Goal: Information Seeking & Learning: Learn about a topic

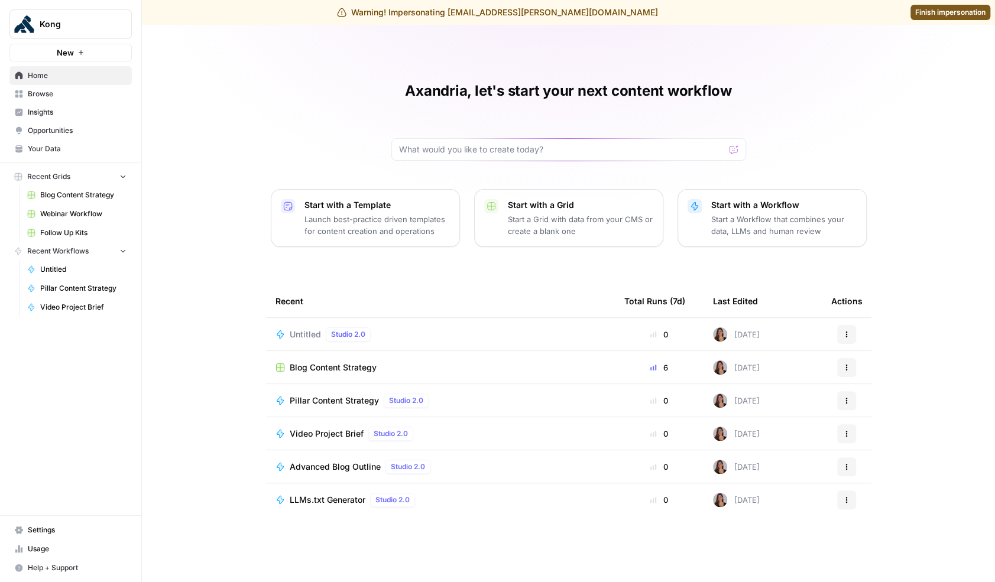
click at [73, 125] on span "Opportunities" at bounding box center [77, 130] width 99 height 11
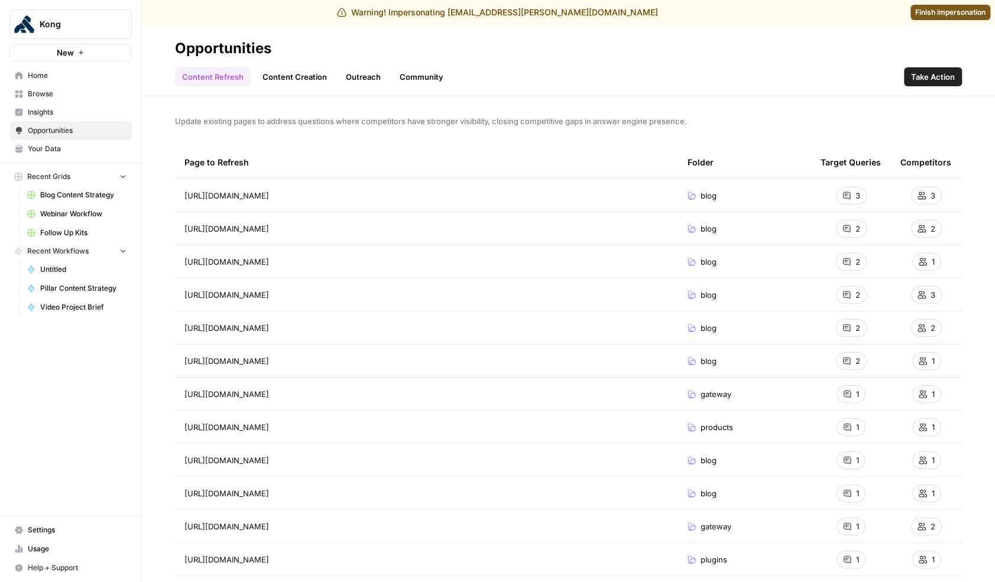
click at [68, 105] on link "Insights" at bounding box center [70, 112] width 122 height 19
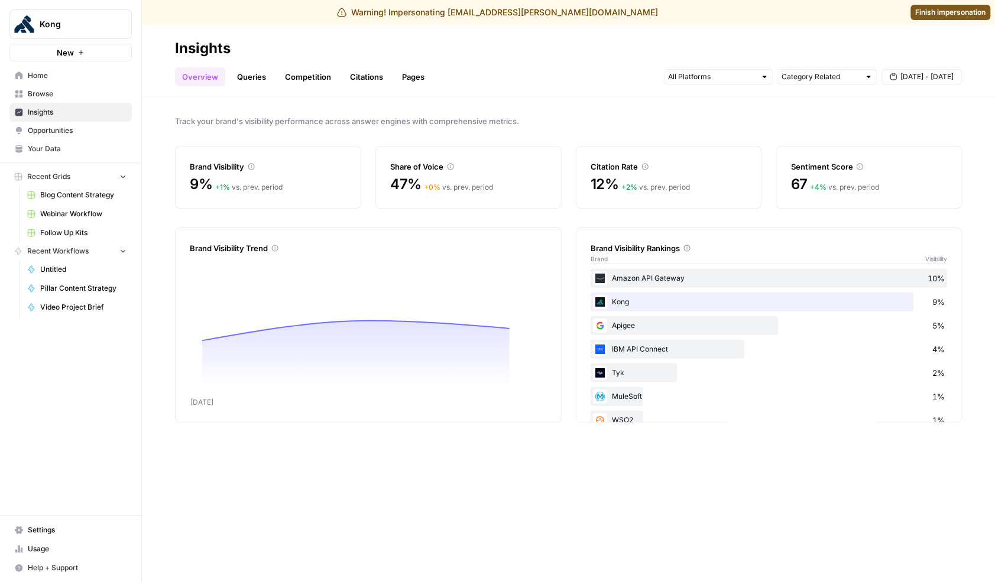
click at [254, 81] on link "Queries" at bounding box center [251, 76] width 43 height 19
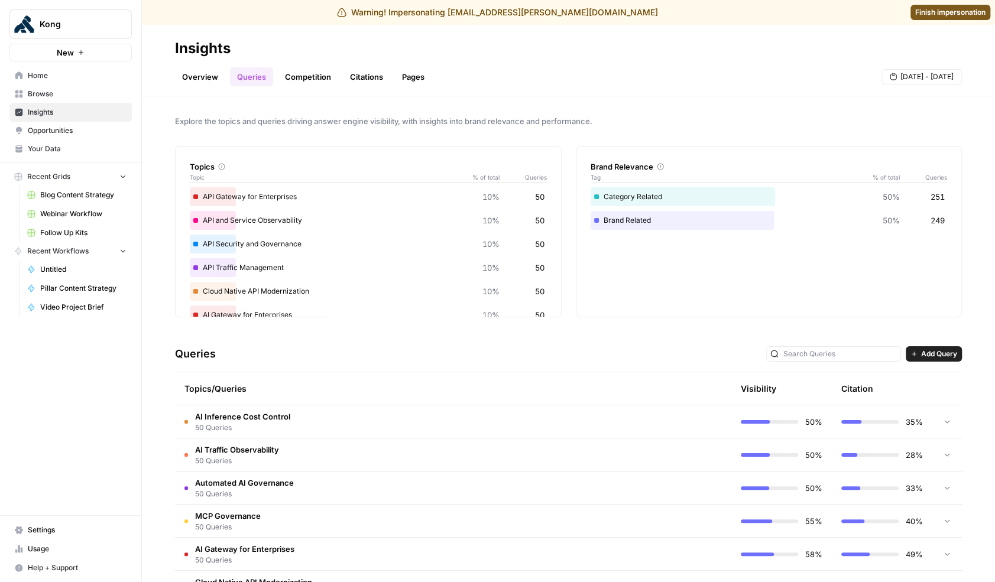
click at [373, 421] on td "AI Inference Cost Control 50 Queries" at bounding box center [403, 422] width 456 height 33
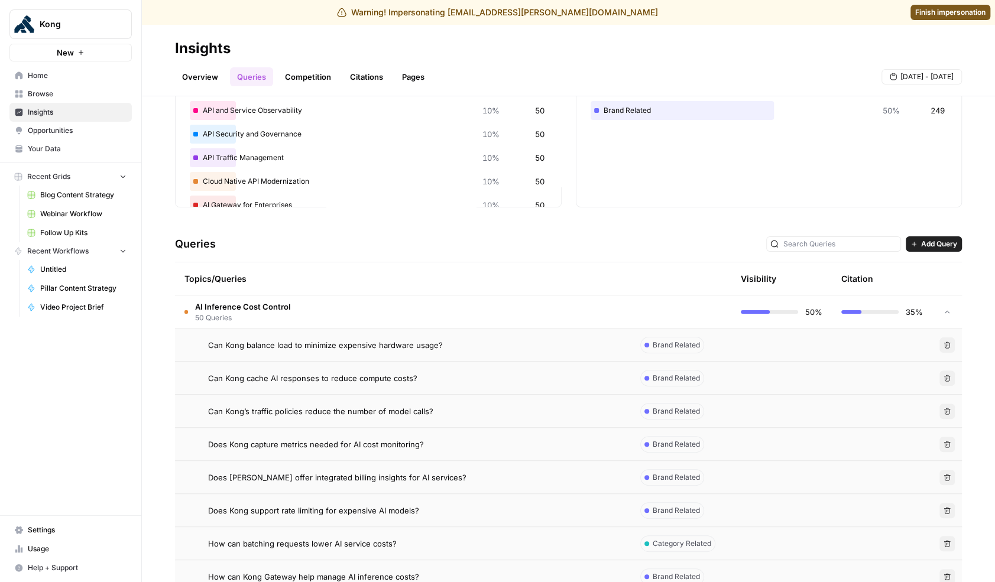
scroll to position [117, 0]
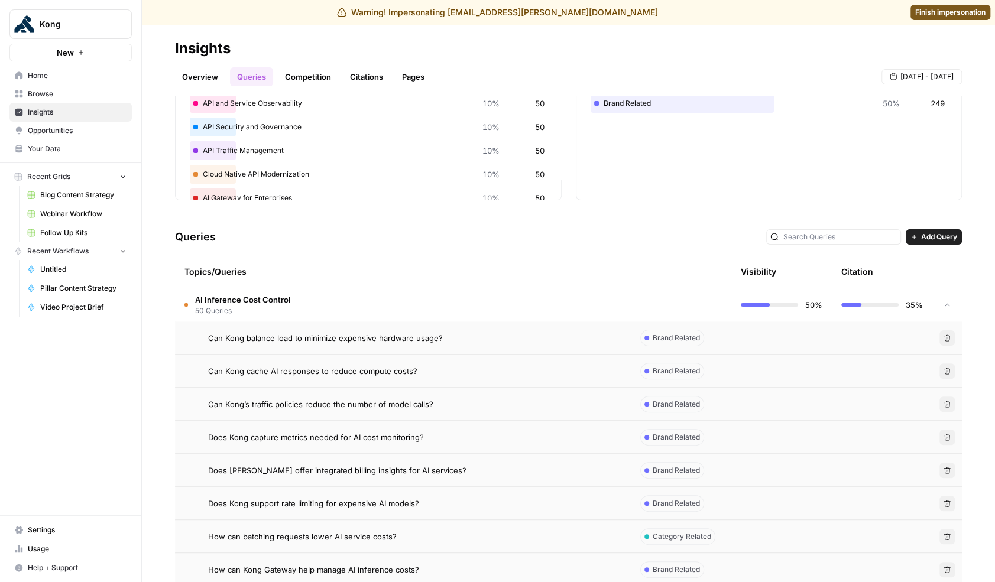
click at [500, 336] on div "Can Kong balance load to minimize expensive hardware usage?" at bounding box center [414, 338] width 413 height 12
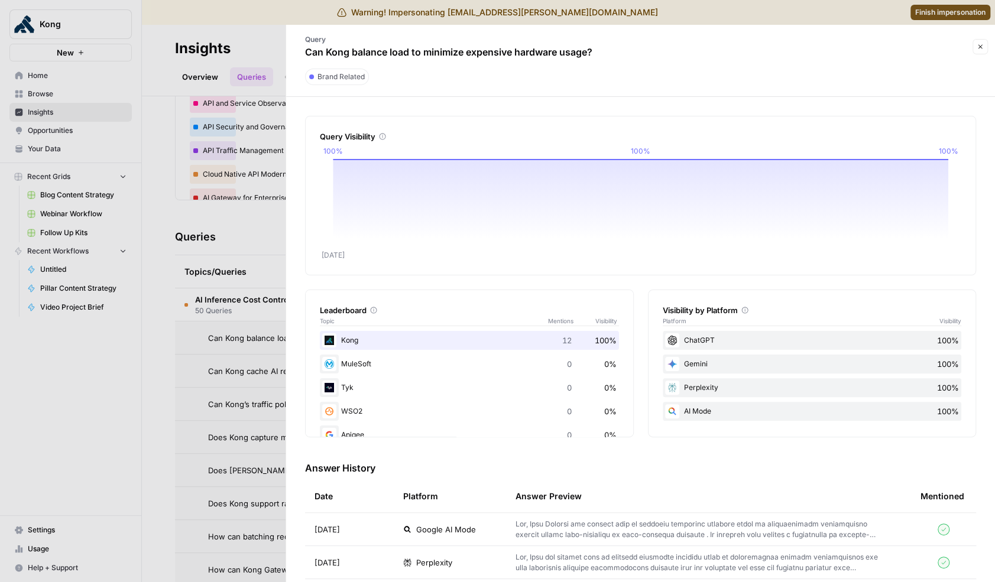
click at [202, 325] on div at bounding box center [497, 291] width 995 height 582
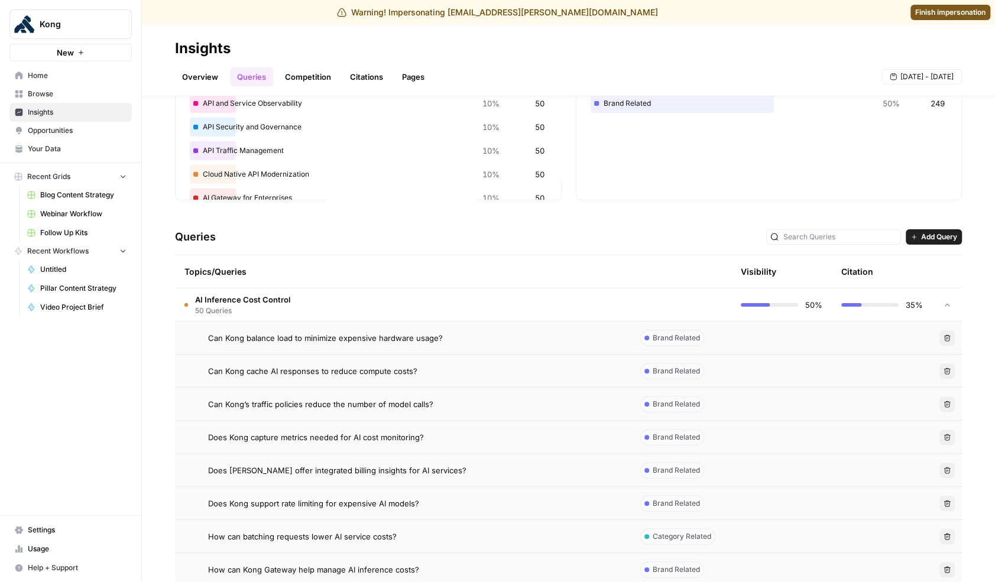
click at [444, 401] on div "Can Kong’s traffic policies reduce the number of model calls?" at bounding box center [414, 404] width 413 height 12
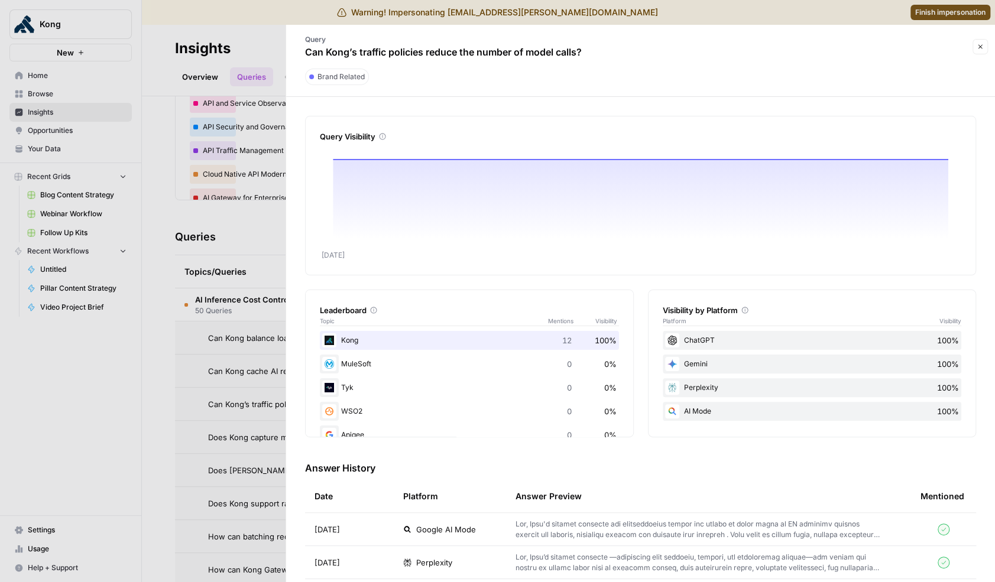
click at [262, 402] on div at bounding box center [497, 291] width 995 height 582
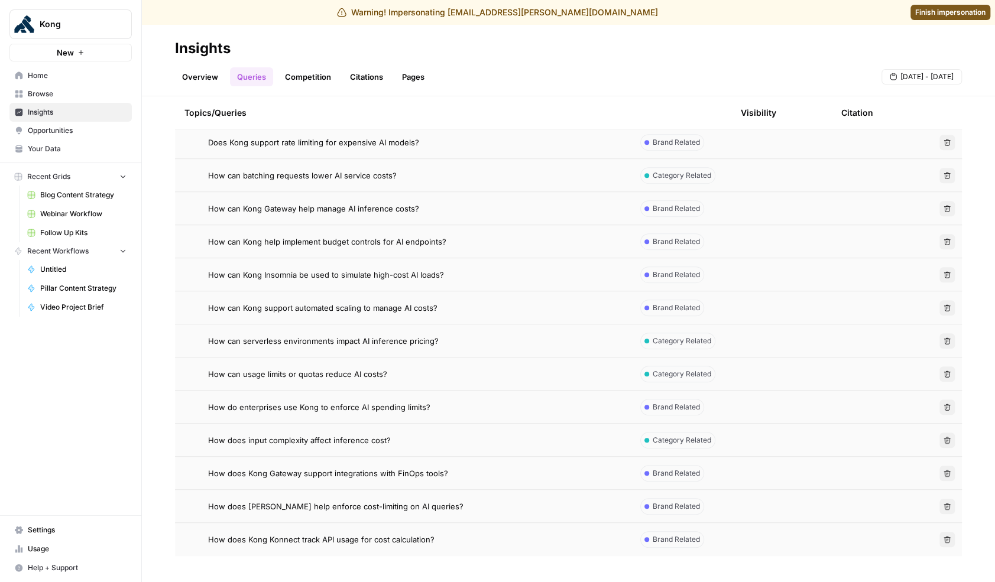
scroll to position [552, 0]
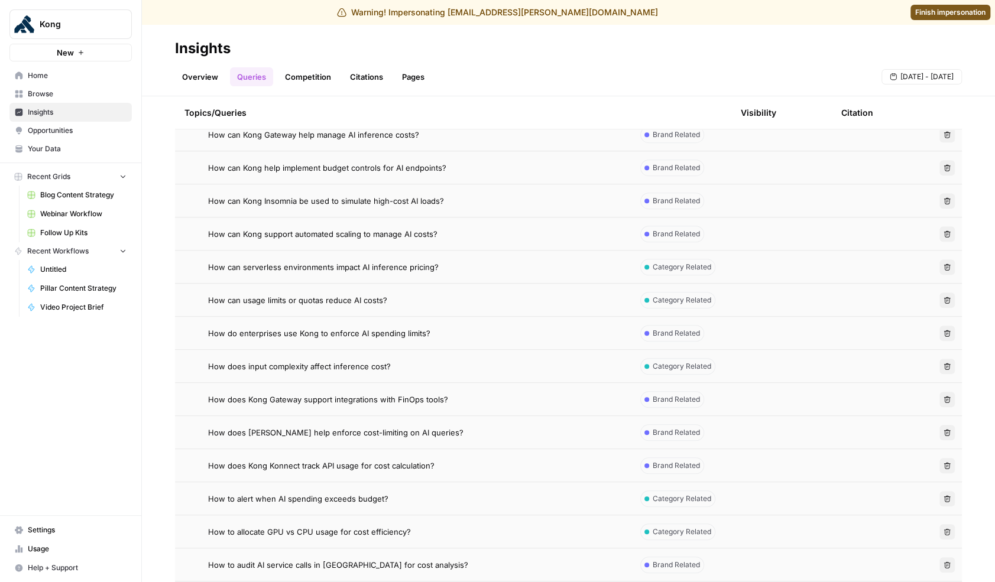
click at [479, 396] on div "How does Kong Gateway support integrations with FinOps tools?" at bounding box center [414, 400] width 413 height 12
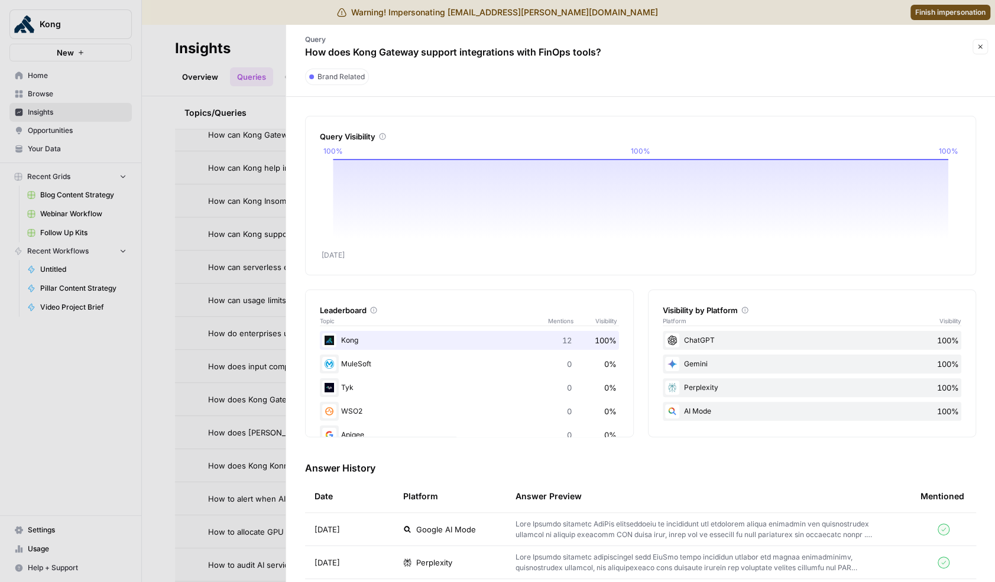
click at [223, 354] on div at bounding box center [497, 291] width 995 height 582
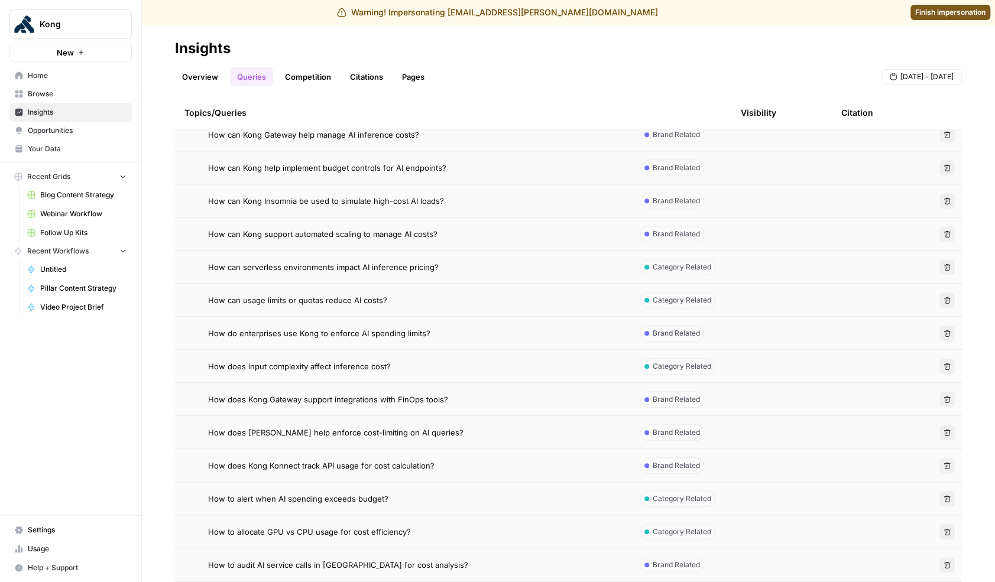
click at [505, 340] on td "How do enterprises use Kong to enforce AI spending limits?" at bounding box center [403, 333] width 456 height 33
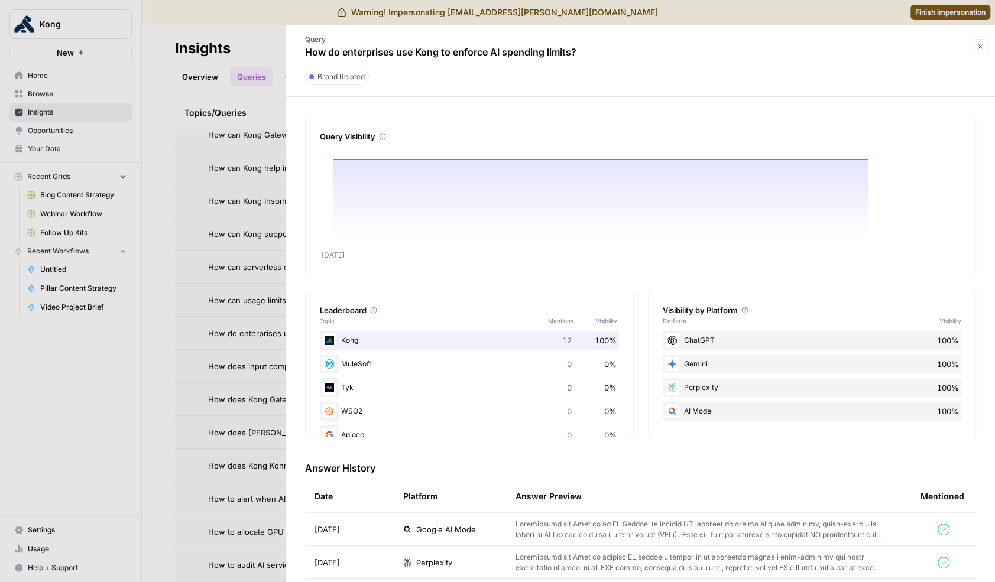
click at [232, 333] on div at bounding box center [497, 291] width 995 height 582
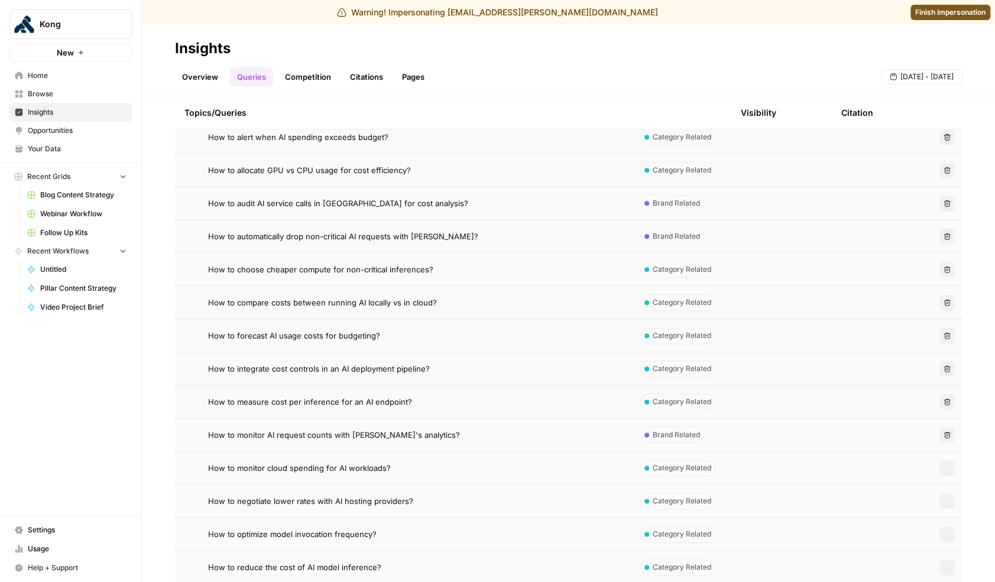
scroll to position [1074, 0]
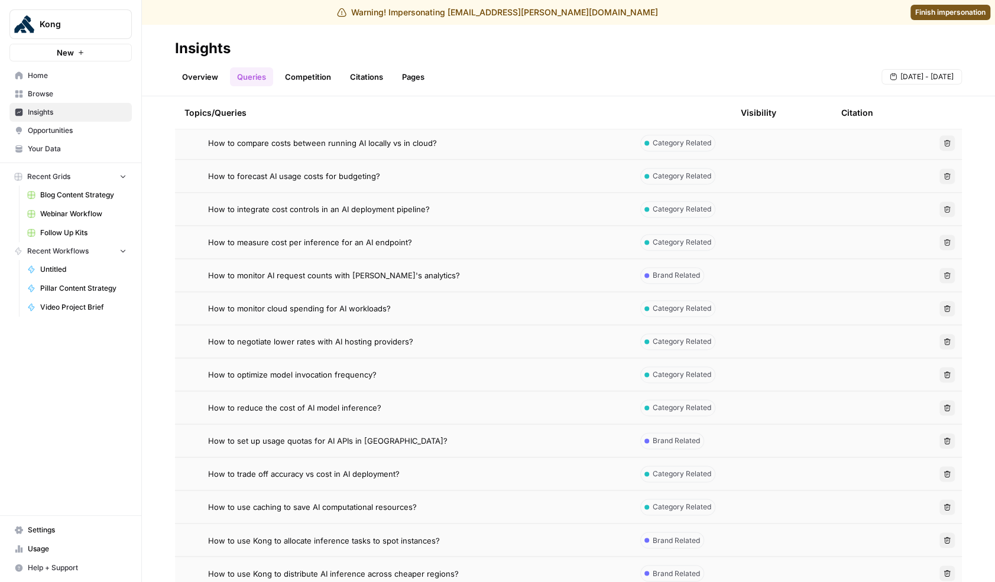
click at [507, 369] on div "How to optimize model invocation frequency?" at bounding box center [414, 375] width 413 height 12
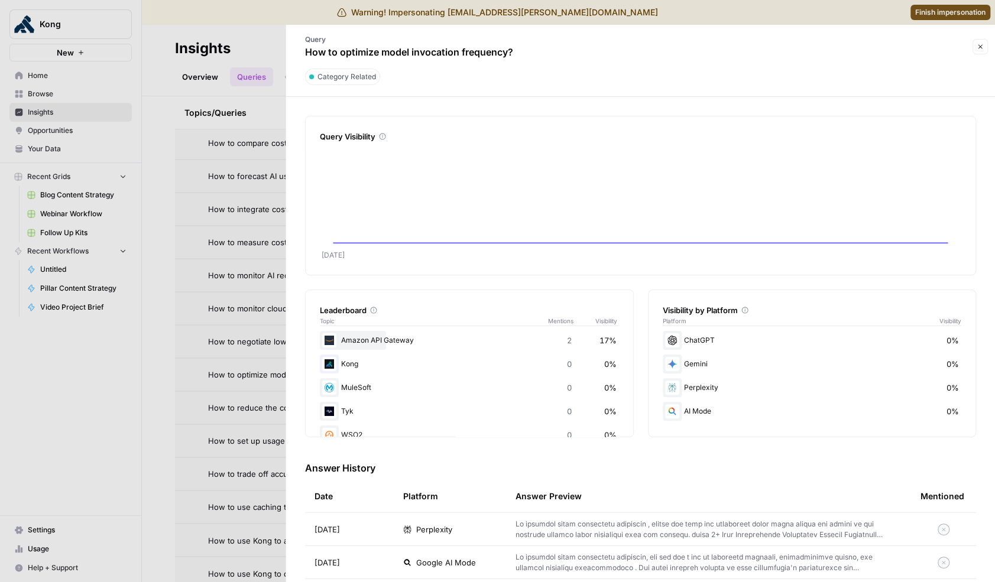
click at [262, 354] on div at bounding box center [497, 291] width 995 height 582
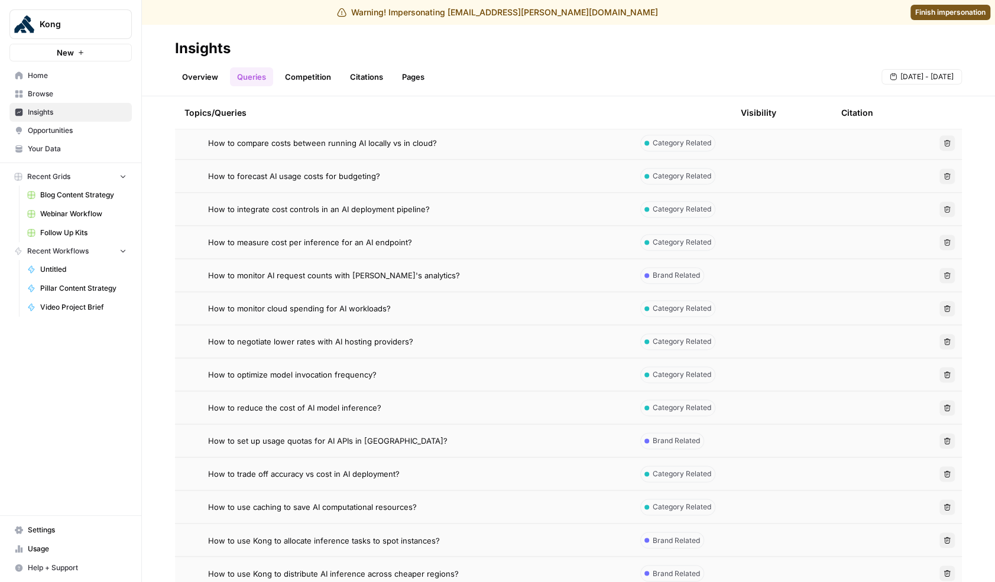
click at [382, 281] on td "How to monitor AI request counts with [PERSON_NAME]'s analytics?" at bounding box center [403, 275] width 456 height 33
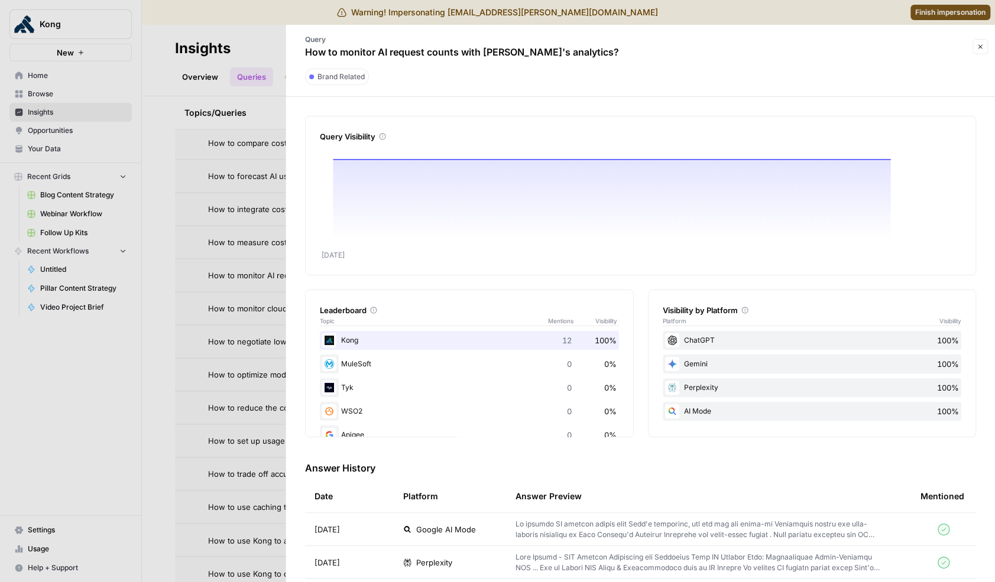
click at [249, 289] on div at bounding box center [497, 291] width 995 height 582
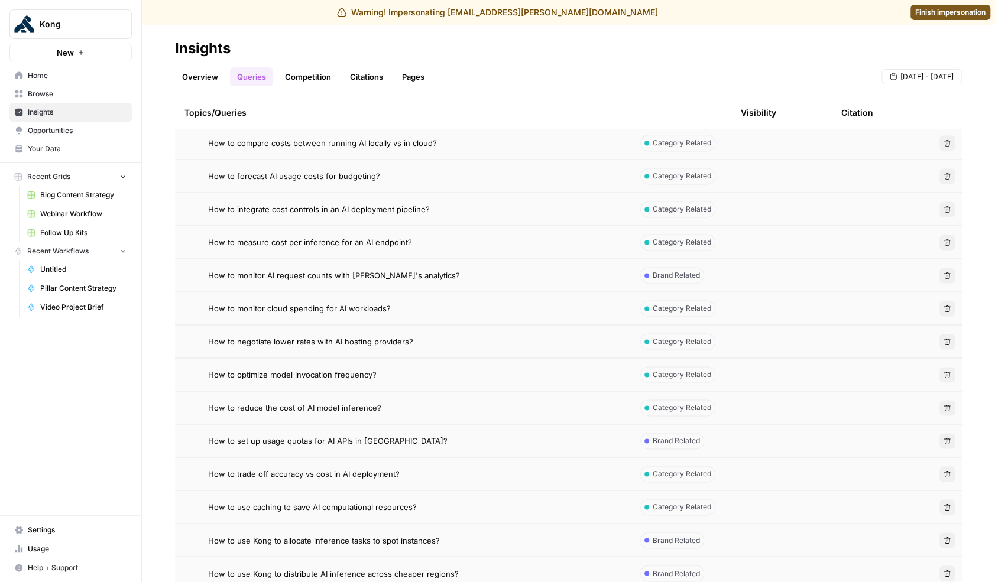
click at [407, 313] on div "How to monitor cloud spending for AI workloads?" at bounding box center [414, 309] width 413 height 12
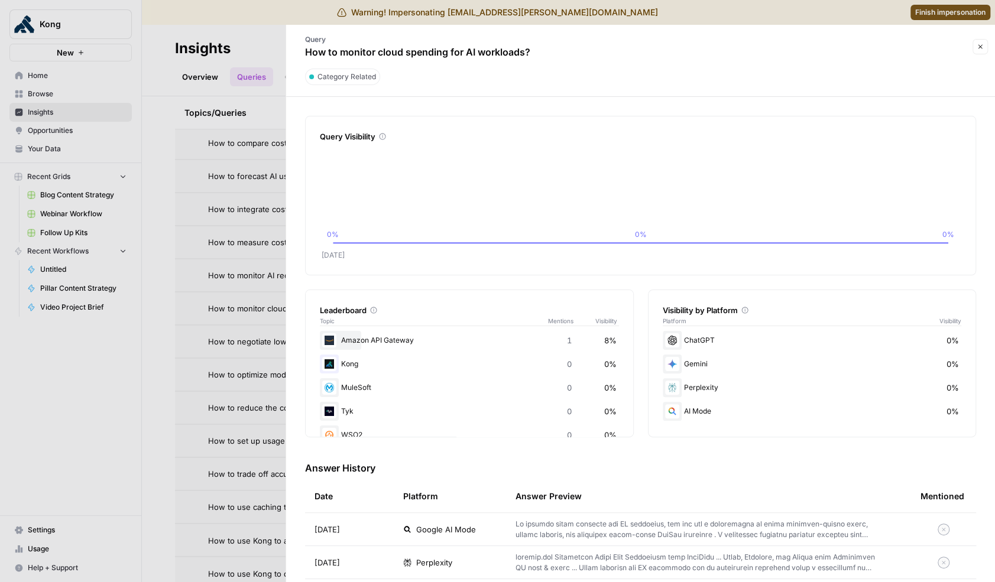
click at [247, 312] on div at bounding box center [497, 291] width 995 height 582
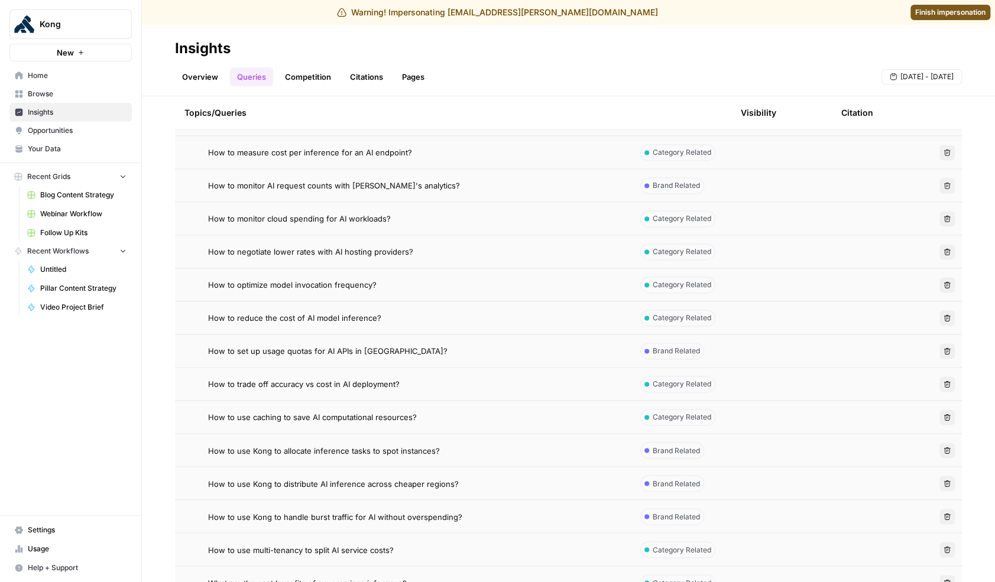
scroll to position [1175, 0]
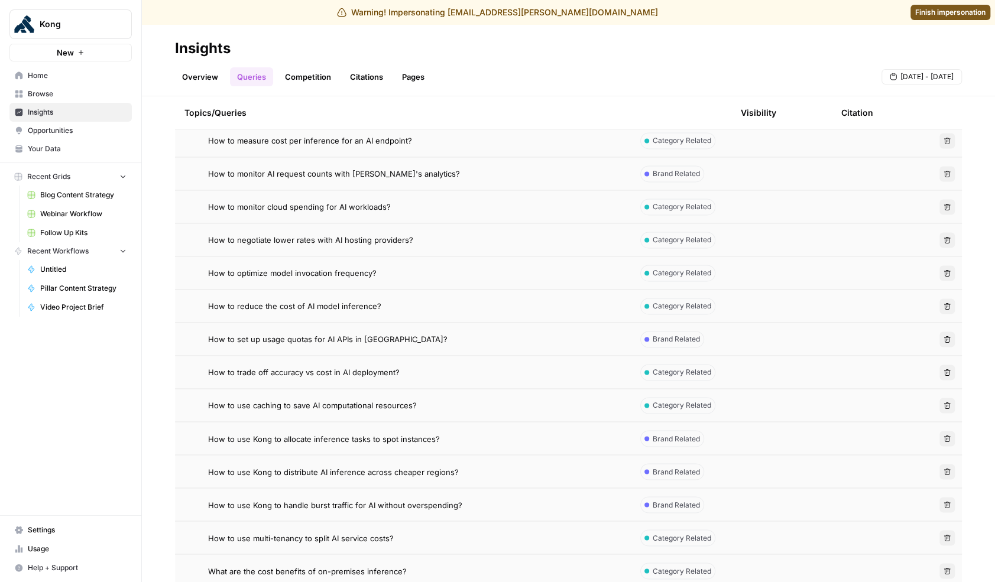
click at [394, 504] on span "How to use Kong to handle burst traffic for AI without overspending?" at bounding box center [335, 505] width 254 height 12
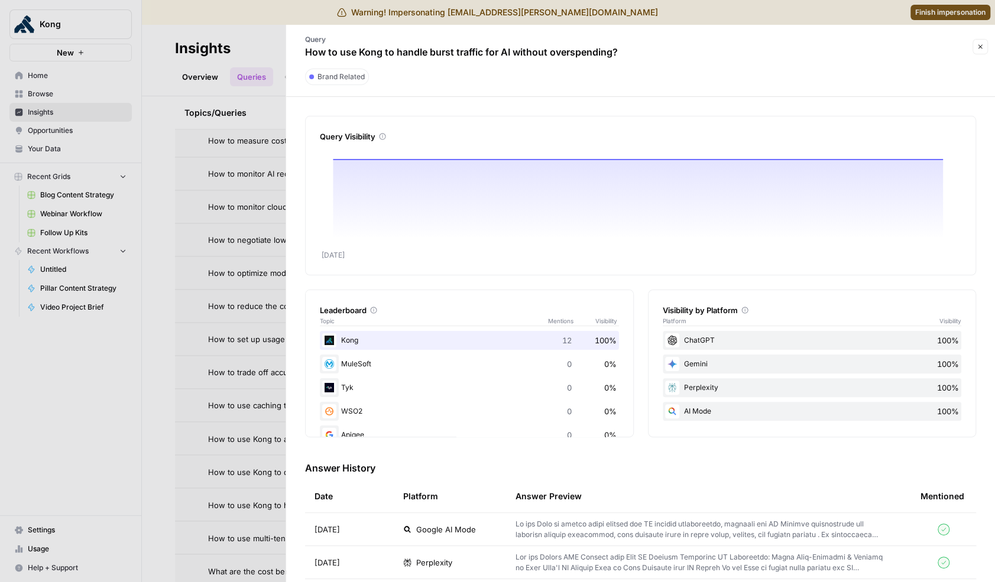
click at [259, 410] on div at bounding box center [497, 291] width 995 height 582
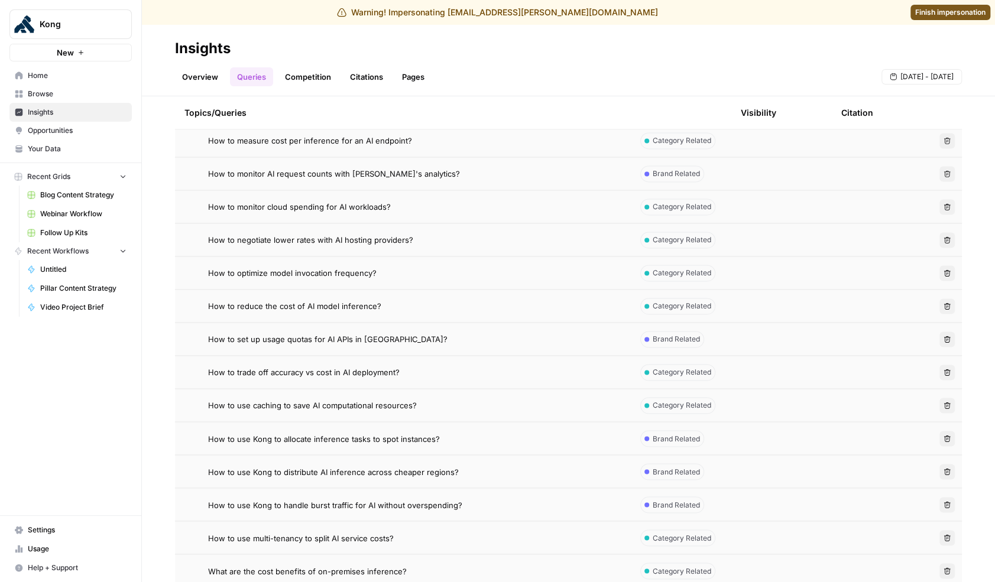
click at [356, 405] on span "How to use caching to save AI computational resources?" at bounding box center [312, 406] width 209 height 12
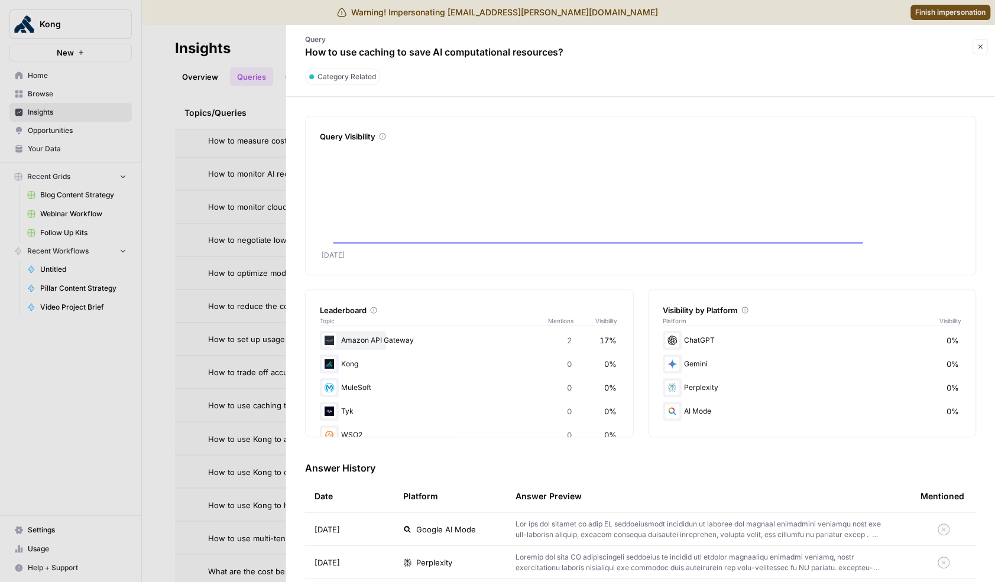
click at [268, 392] on div at bounding box center [497, 291] width 995 height 582
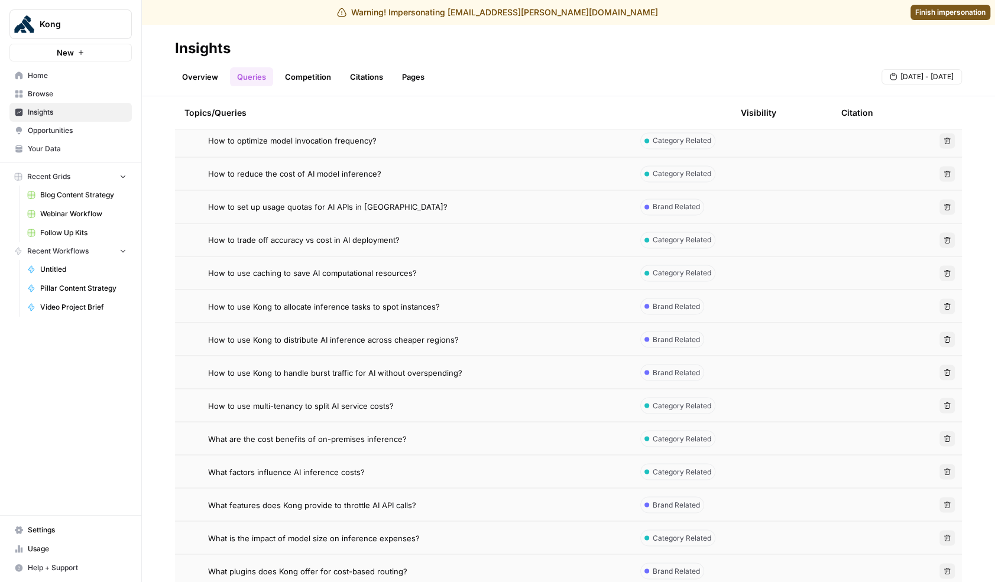
scroll to position [1310, 0]
click at [358, 442] on td "What are the cost benefits of on-premises inference?" at bounding box center [403, 436] width 456 height 33
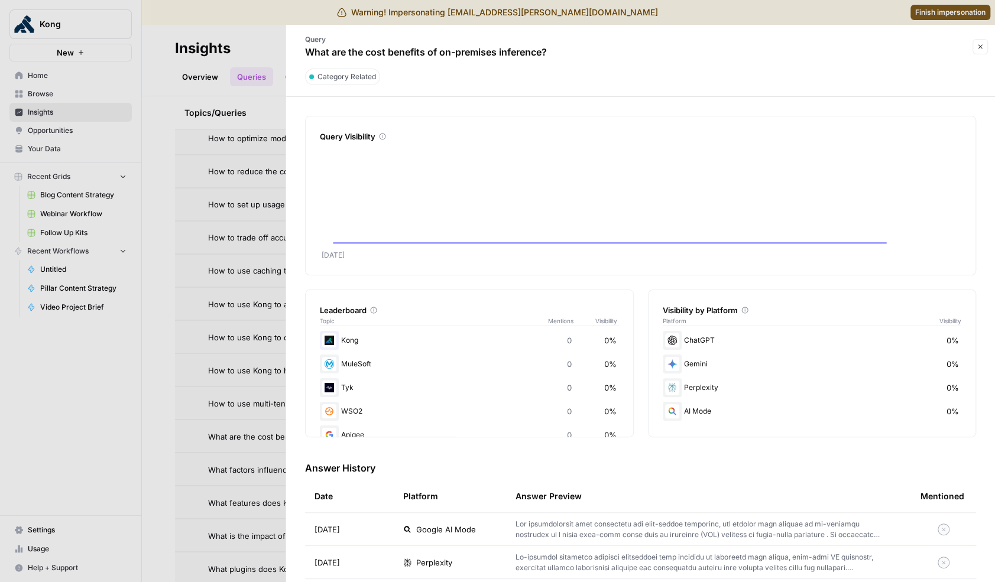
click at [199, 365] on div at bounding box center [497, 291] width 995 height 582
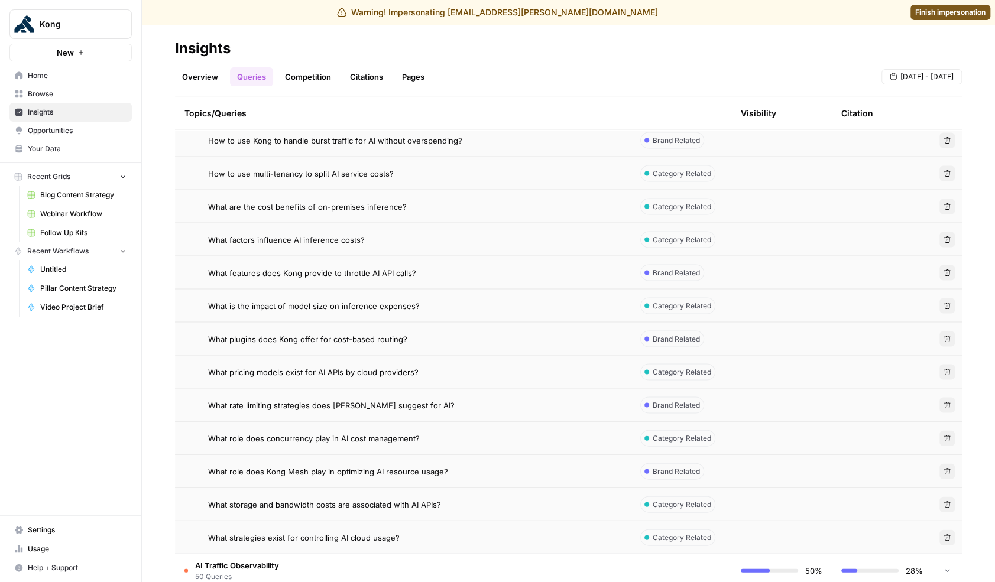
scroll to position [1556, 0]
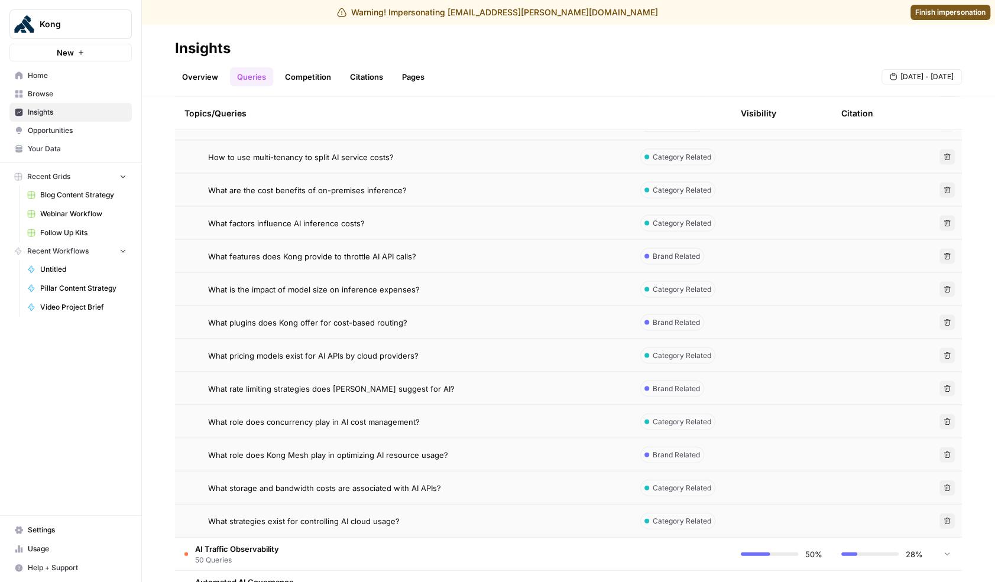
click at [408, 387] on div "What rate limiting strategies does [PERSON_NAME] suggest for AI?" at bounding box center [414, 388] width 413 height 12
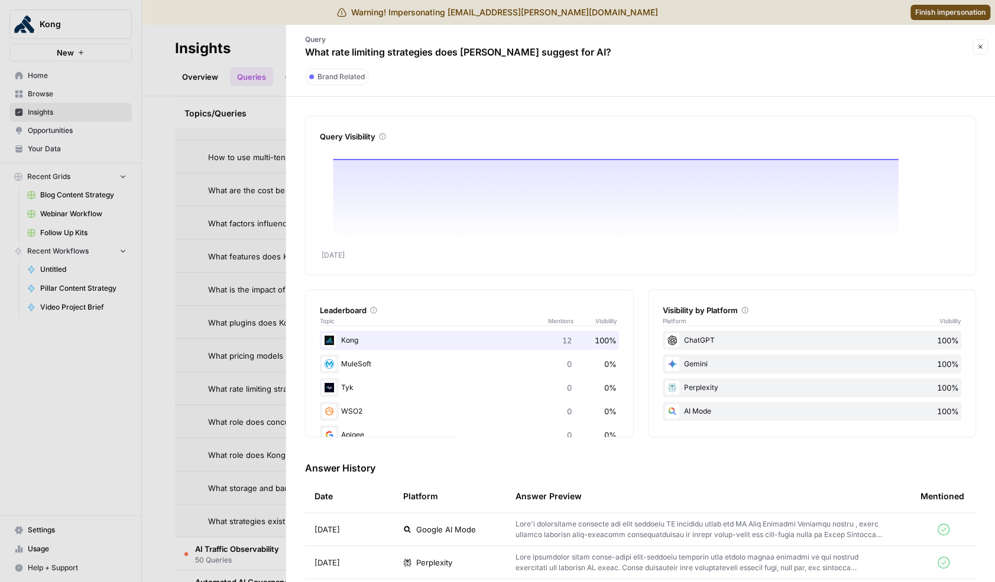
click at [257, 330] on div at bounding box center [497, 291] width 995 height 582
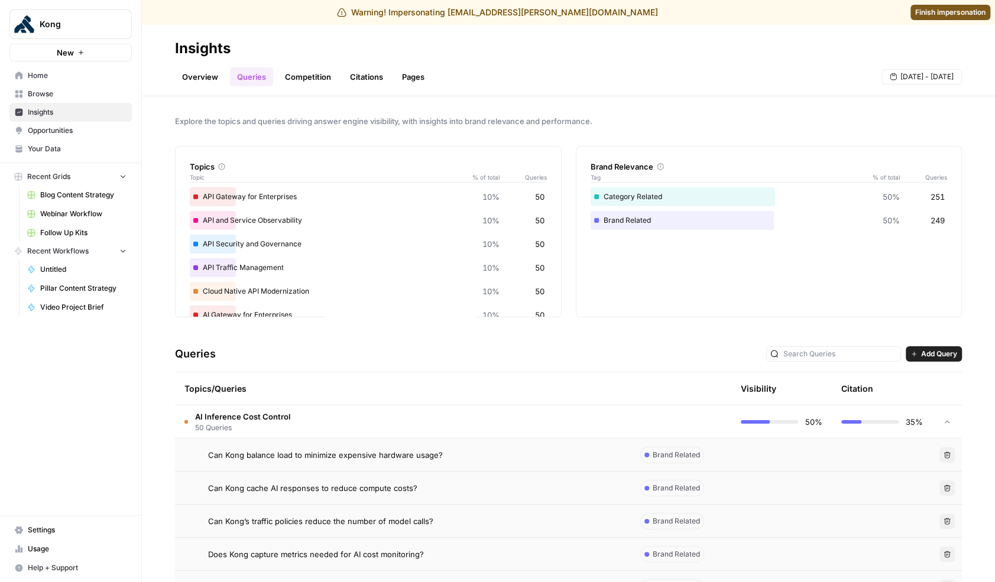
click at [484, 456] on div "Can Kong balance load to minimize expensive hardware usage?" at bounding box center [414, 455] width 413 height 12
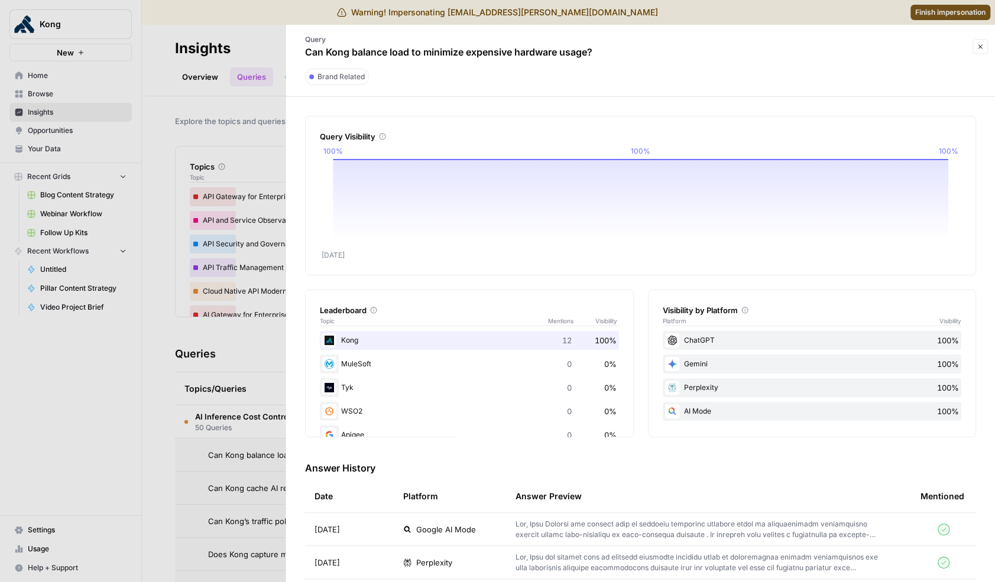
click at [274, 361] on div at bounding box center [497, 291] width 995 height 582
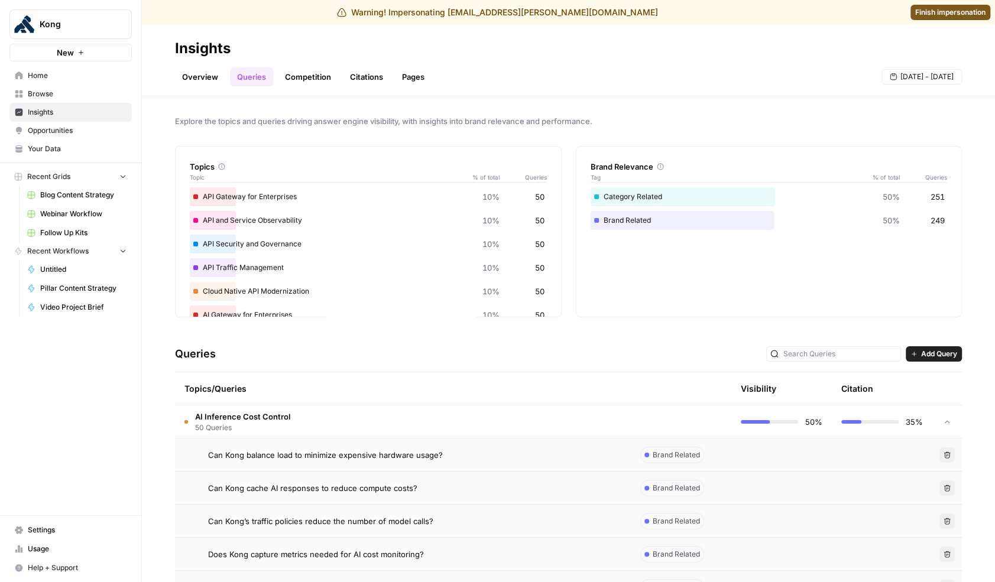
click at [505, 416] on td "AI Inference Cost Control 50 Queries" at bounding box center [403, 422] width 456 height 33
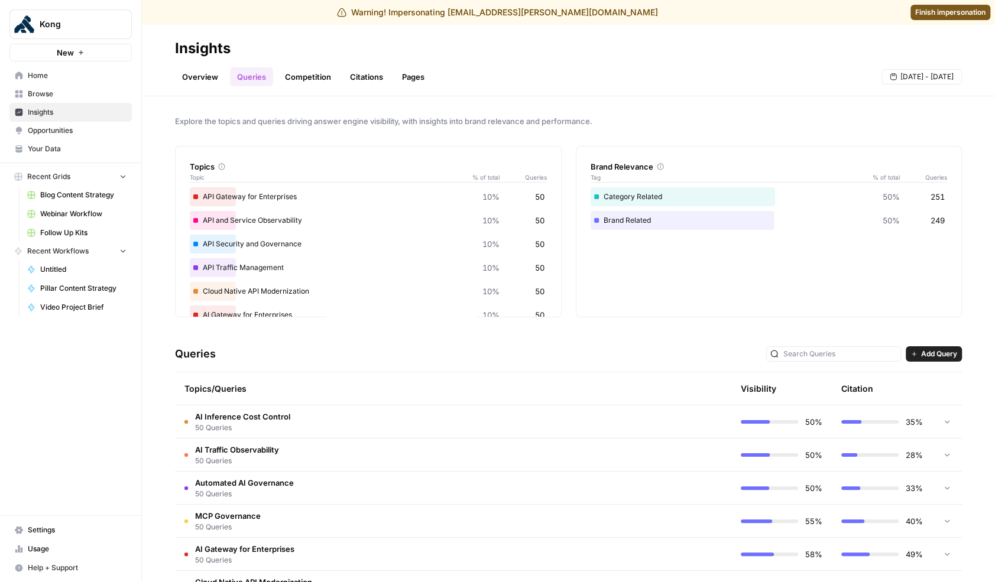
click at [542, 421] on td "AI Inference Cost Control 50 Queries" at bounding box center [403, 422] width 456 height 33
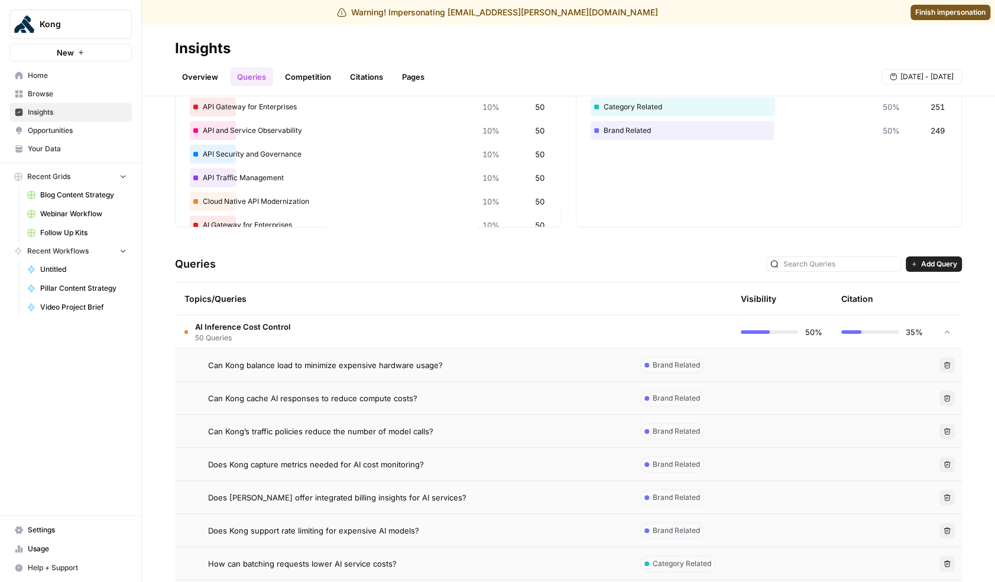
scroll to position [89, 0]
click at [523, 374] on td "Can Kong balance load to minimize expensive hardware usage?" at bounding box center [403, 366] width 456 height 33
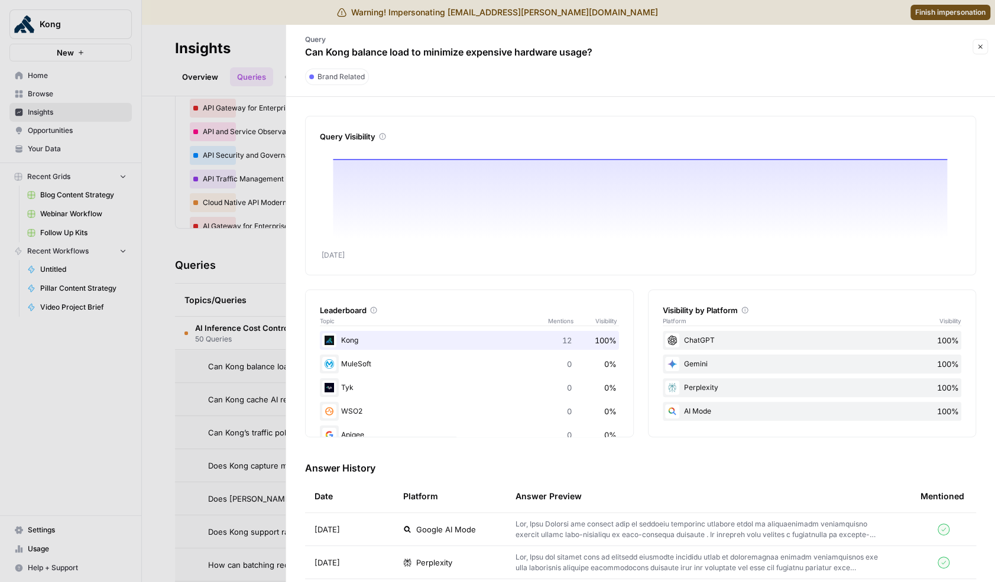
click at [249, 335] on div at bounding box center [497, 291] width 995 height 582
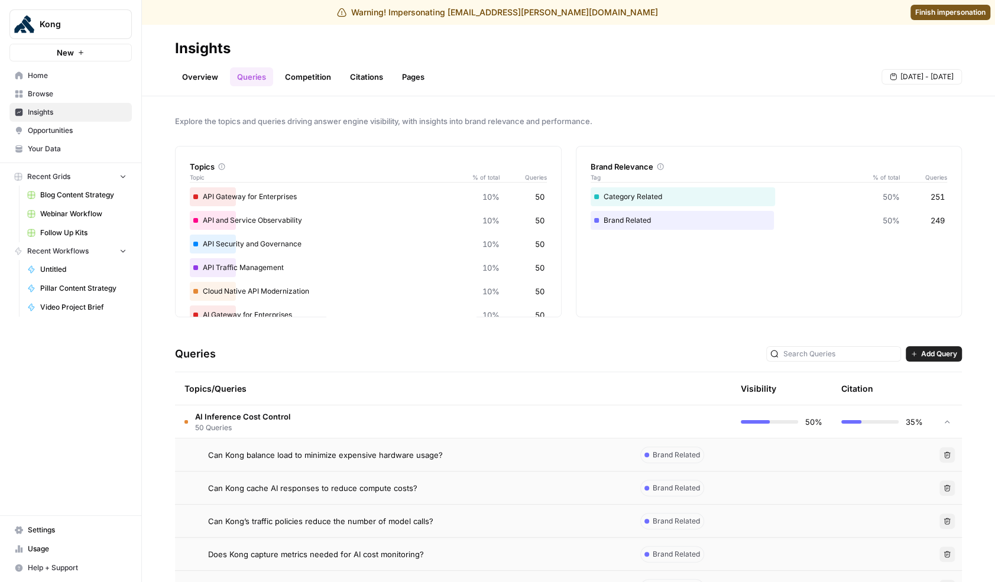
click at [479, 418] on td "AI Inference Cost Control 50 Queries" at bounding box center [403, 422] width 456 height 33
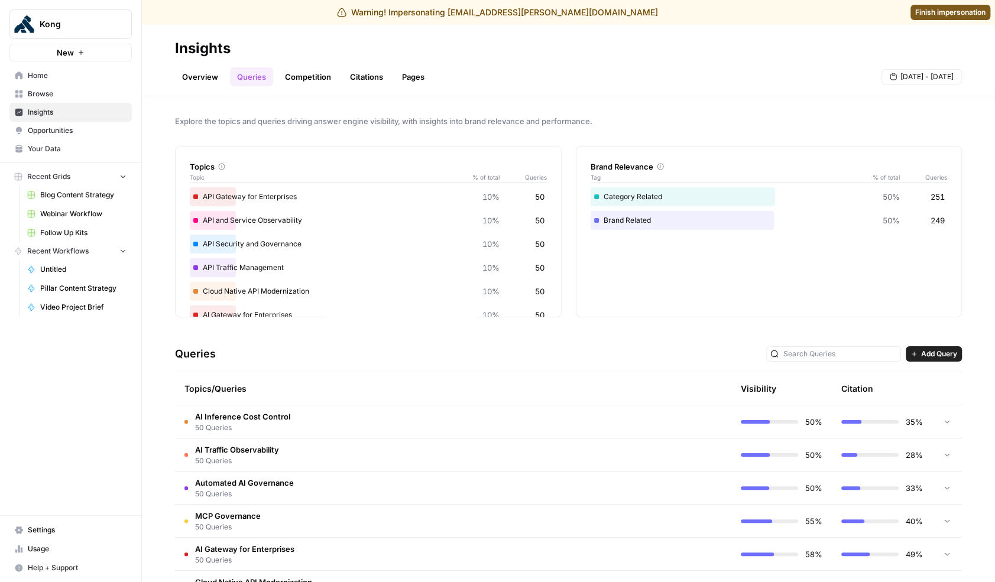
click at [374, 85] on link "Citations" at bounding box center [366, 76] width 47 height 19
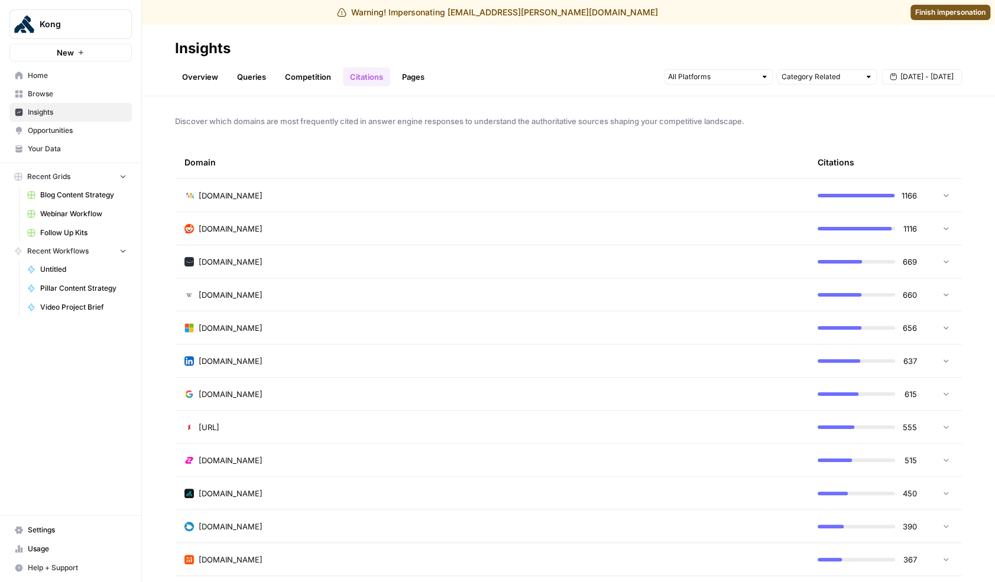
click at [255, 82] on link "Queries" at bounding box center [251, 76] width 43 height 19
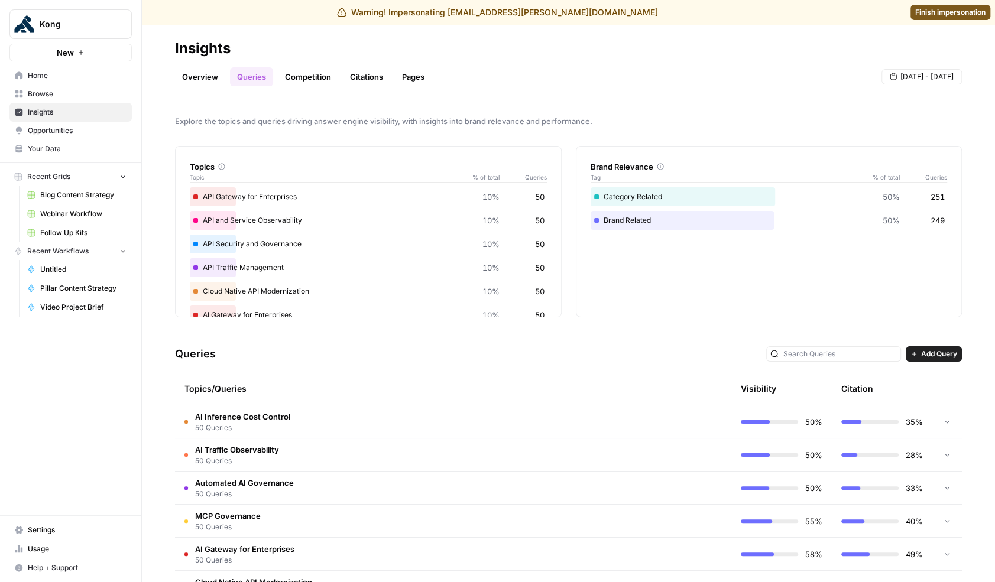
click at [354, 80] on link "Citations" at bounding box center [366, 76] width 47 height 19
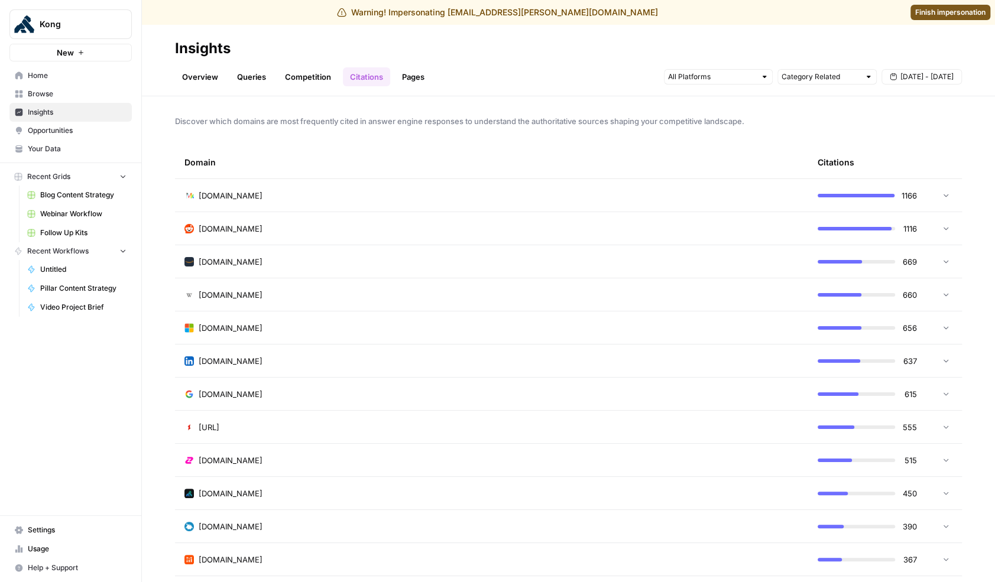
click at [248, 78] on link "Queries" at bounding box center [251, 76] width 43 height 19
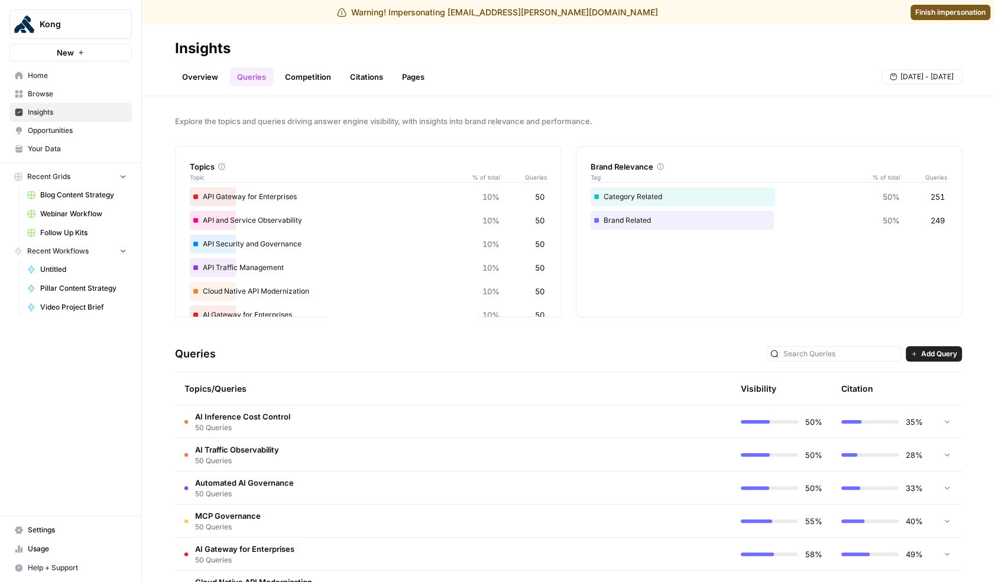
click at [309, 80] on link "Competition" at bounding box center [308, 76] width 60 height 19
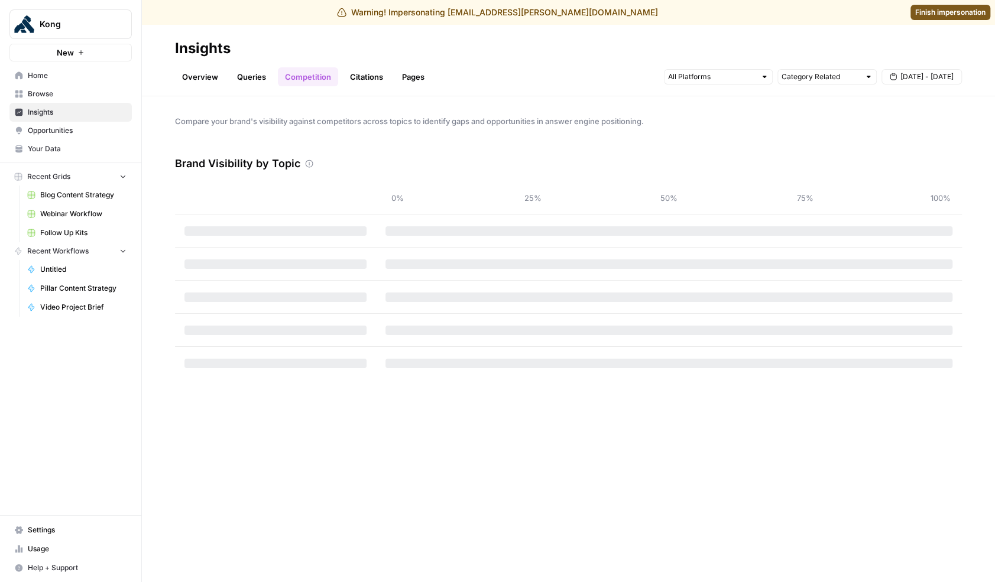
click at [354, 78] on link "Citations" at bounding box center [366, 76] width 47 height 19
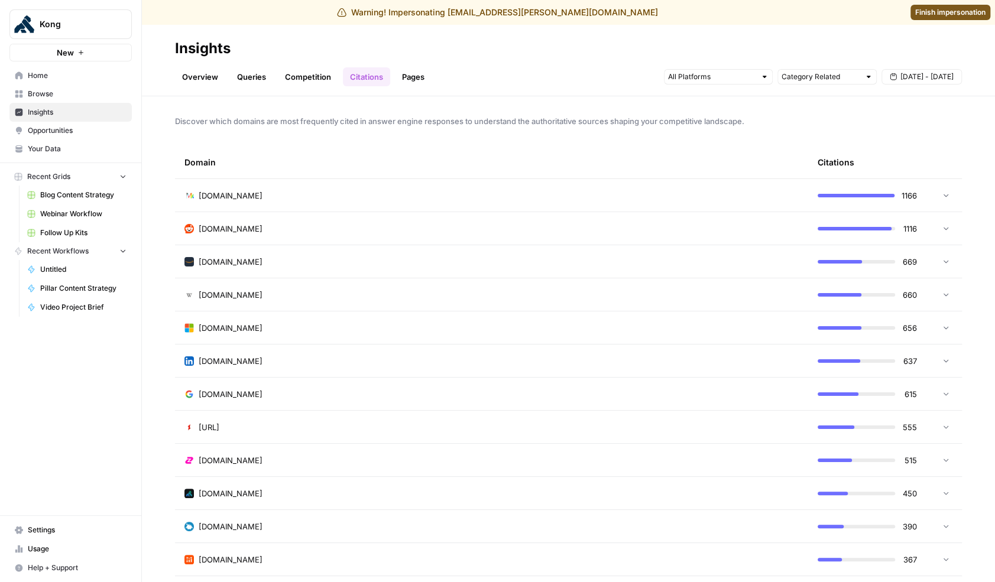
click at [408, 72] on link "Pages" at bounding box center [413, 76] width 37 height 19
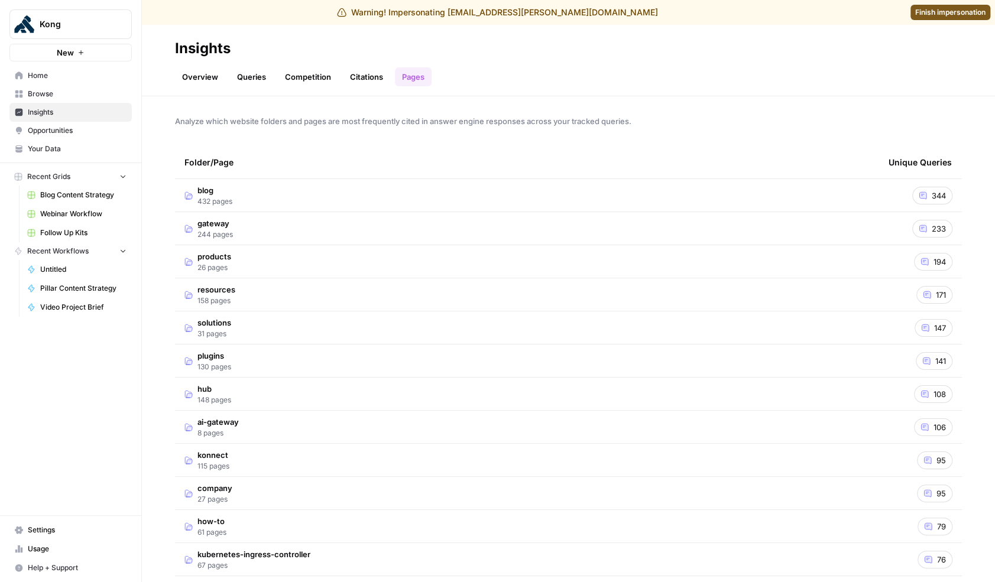
click at [190, 77] on link "Overview" at bounding box center [200, 76] width 50 height 19
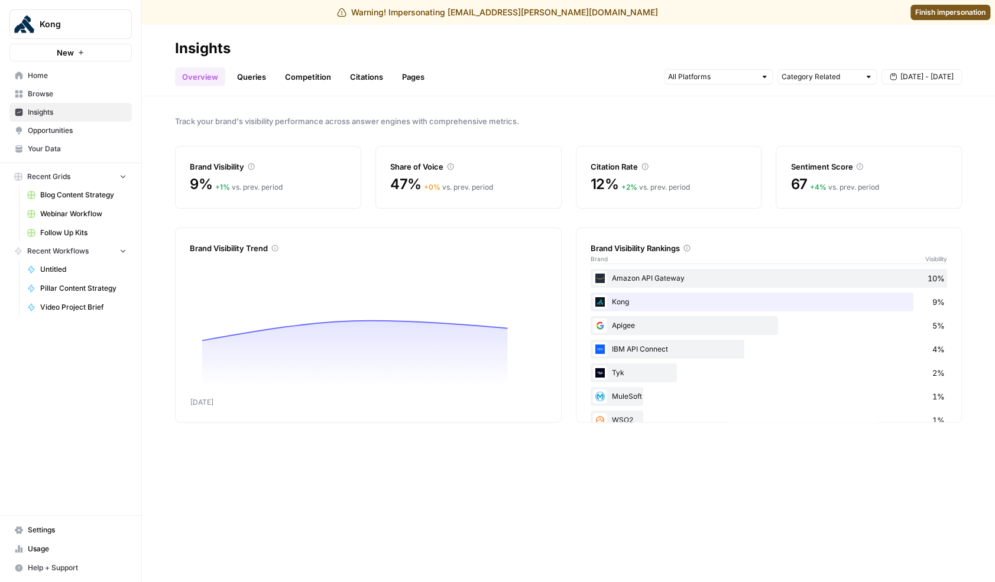
click at [356, 75] on link "Citations" at bounding box center [366, 76] width 47 height 19
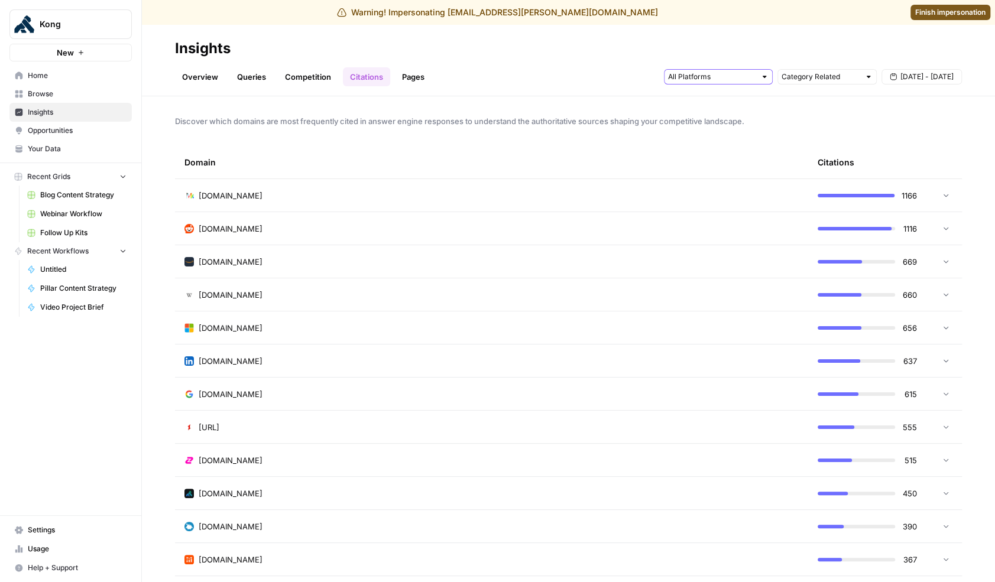
click at [731, 75] on input "text" at bounding box center [711, 77] width 87 height 12
click at [753, 148] on div "Google AI Mode" at bounding box center [718, 153] width 89 height 12
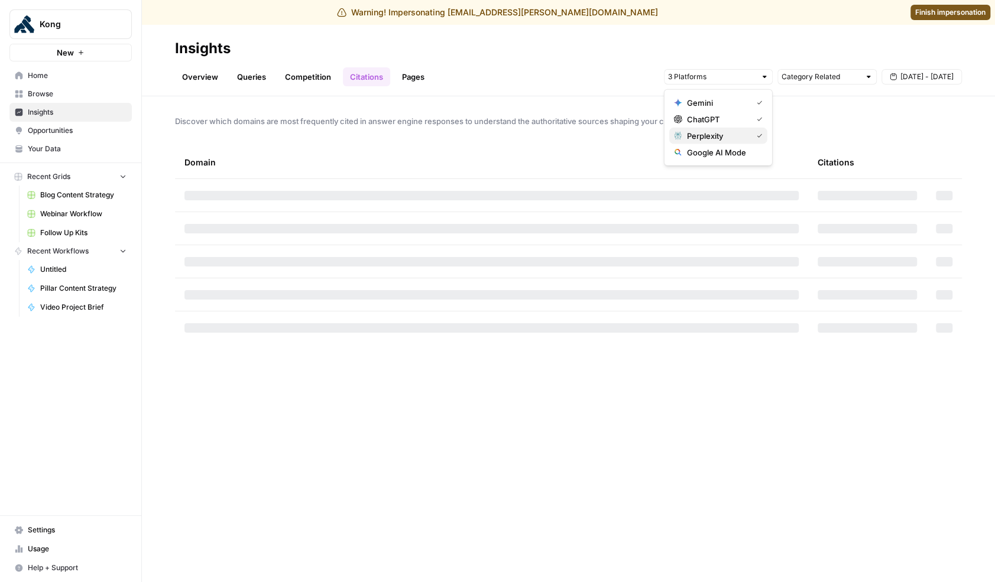
click at [747, 130] on div "Perplexity" at bounding box center [718, 136] width 89 height 12
click at [745, 120] on span "ChatGPT" at bounding box center [717, 119] width 60 height 12
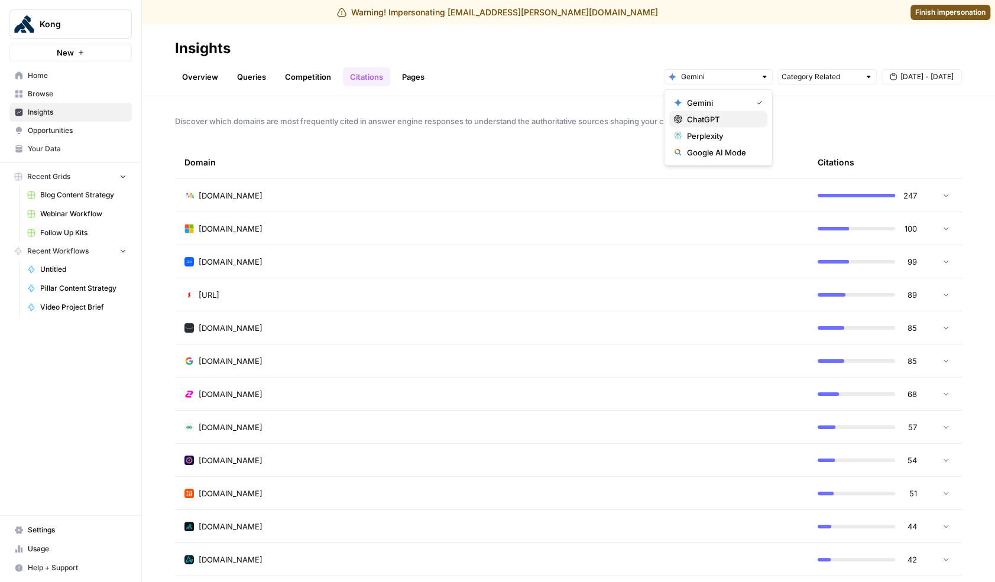
click at [745, 120] on span "ChatGPT" at bounding box center [722, 119] width 71 height 12
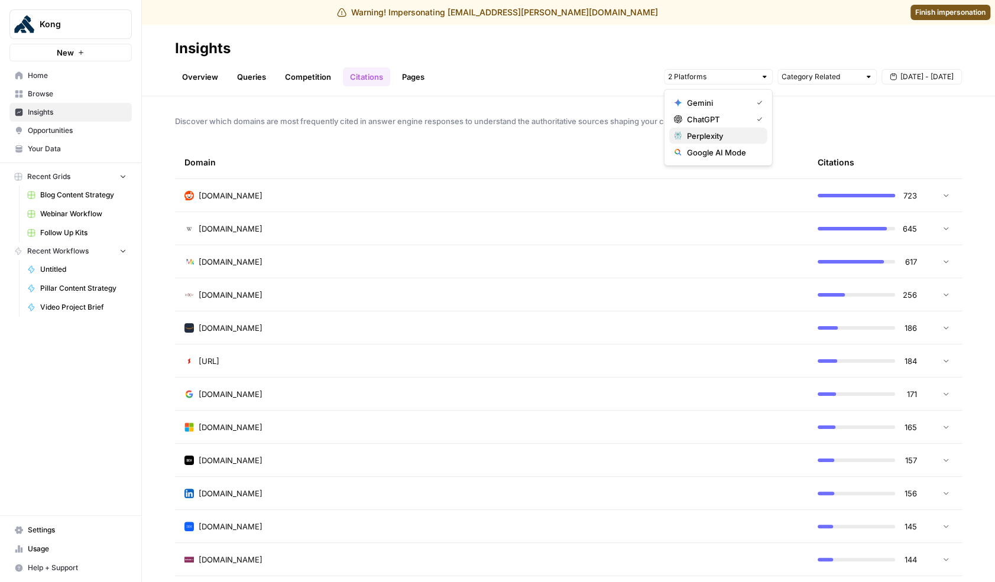
click at [741, 138] on span "Perplexity" at bounding box center [722, 136] width 71 height 12
click at [741, 148] on span "Google AI Mode" at bounding box center [722, 153] width 71 height 12
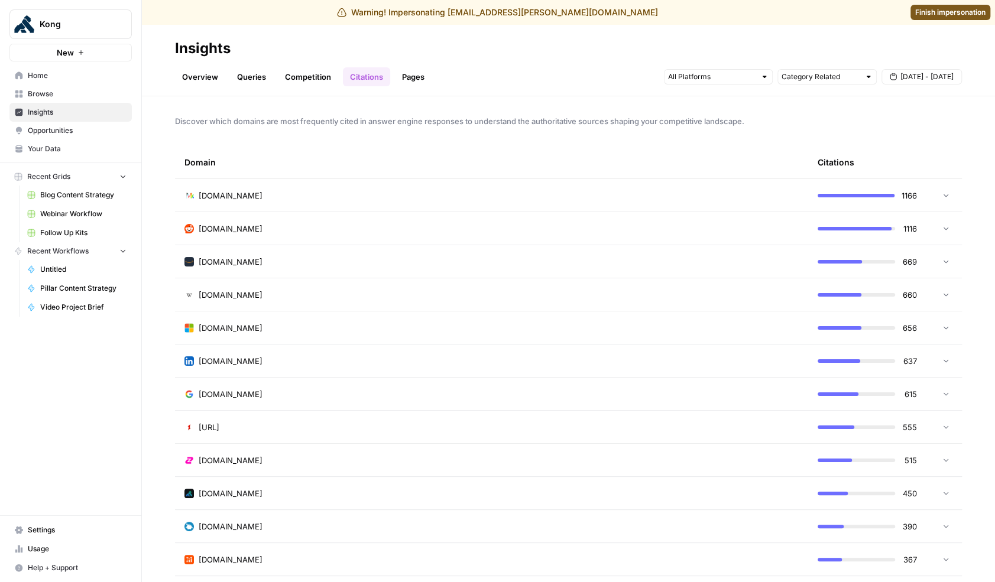
click at [260, 79] on link "Queries" at bounding box center [251, 76] width 43 height 19
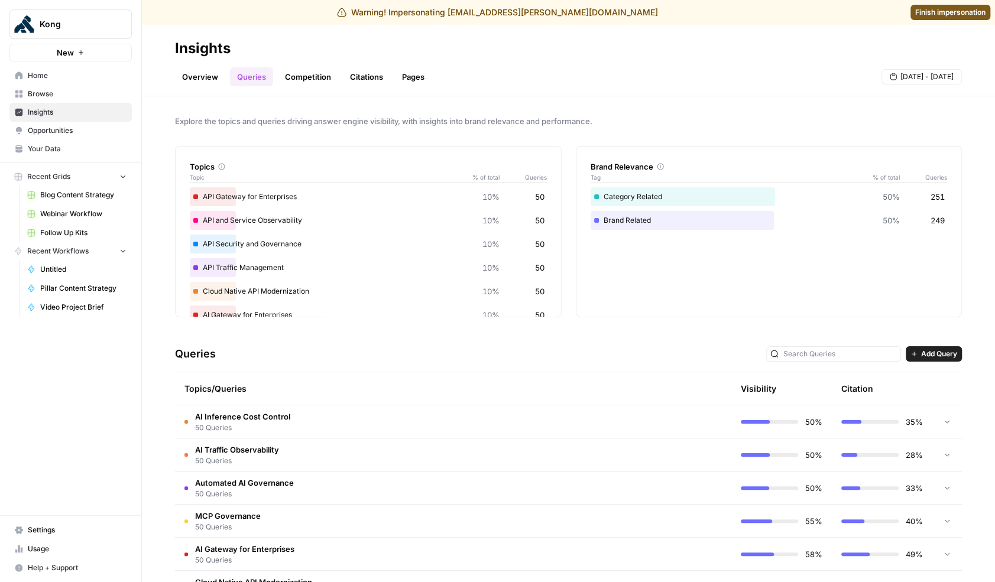
click at [313, 76] on link "Competition" at bounding box center [308, 76] width 60 height 19
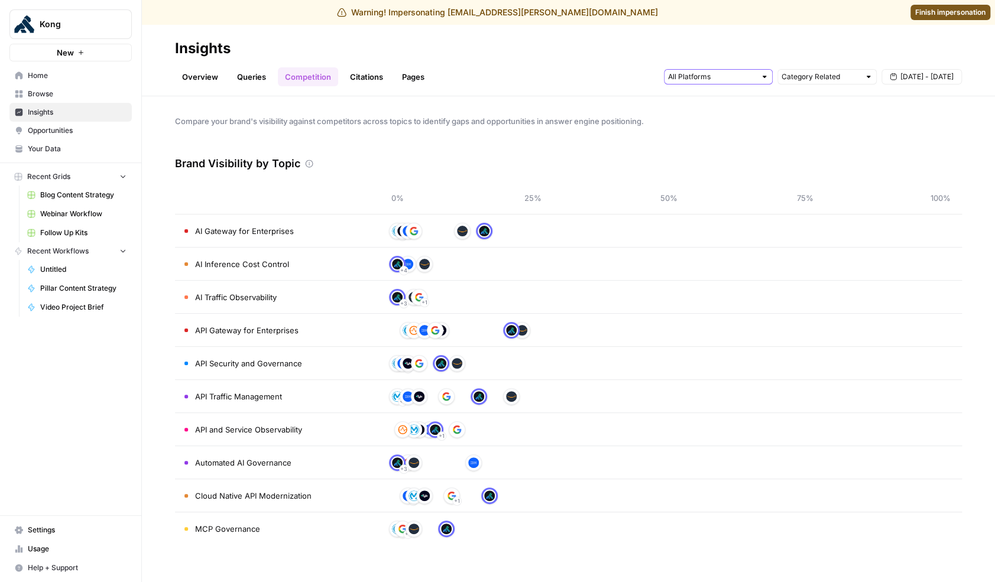
click at [714, 73] on input "text" at bounding box center [711, 77] width 87 height 12
click at [737, 147] on span "Google AI Mode" at bounding box center [717, 153] width 60 height 12
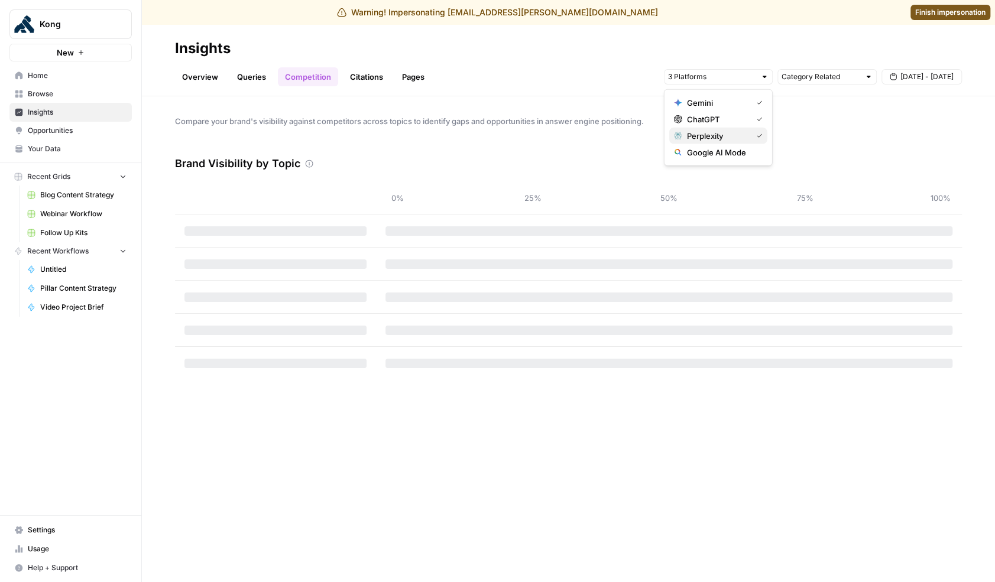
click at [737, 135] on span "Perplexity" at bounding box center [717, 136] width 60 height 12
click at [735, 116] on span "ChatGPT" at bounding box center [717, 119] width 60 height 12
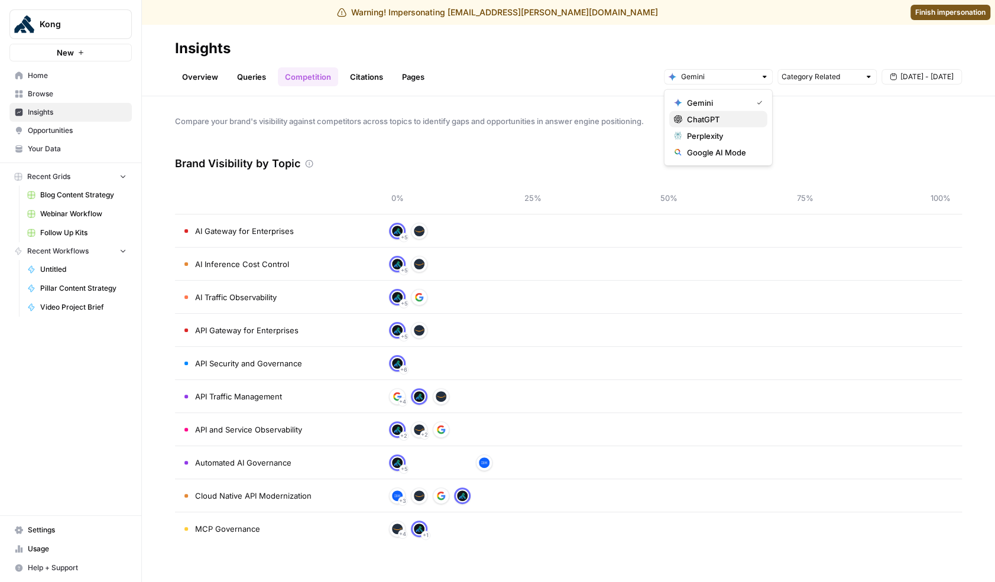
click at [727, 118] on span "ChatGPT" at bounding box center [722, 119] width 71 height 12
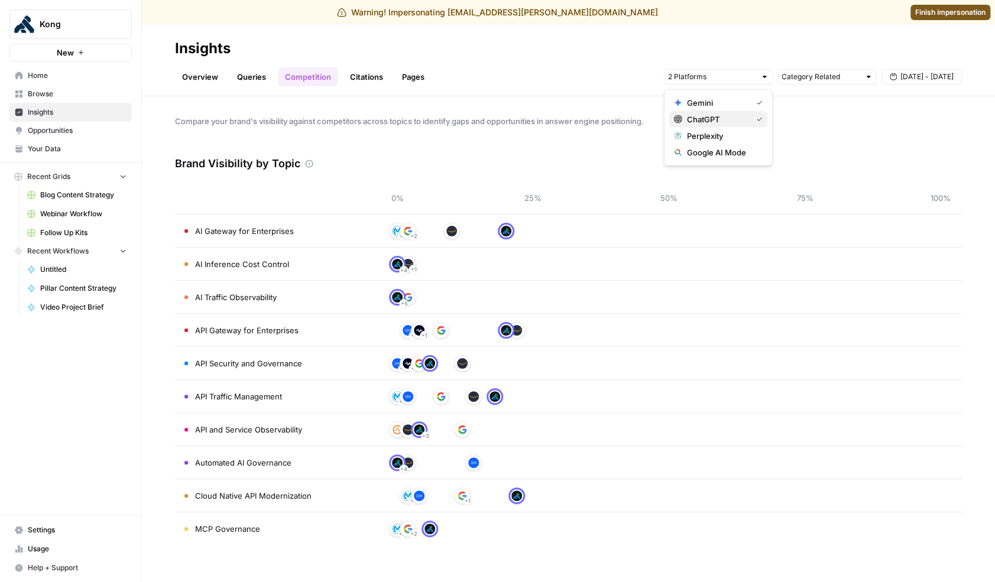
click at [727, 118] on span "ChatGPT" at bounding box center [717, 119] width 60 height 12
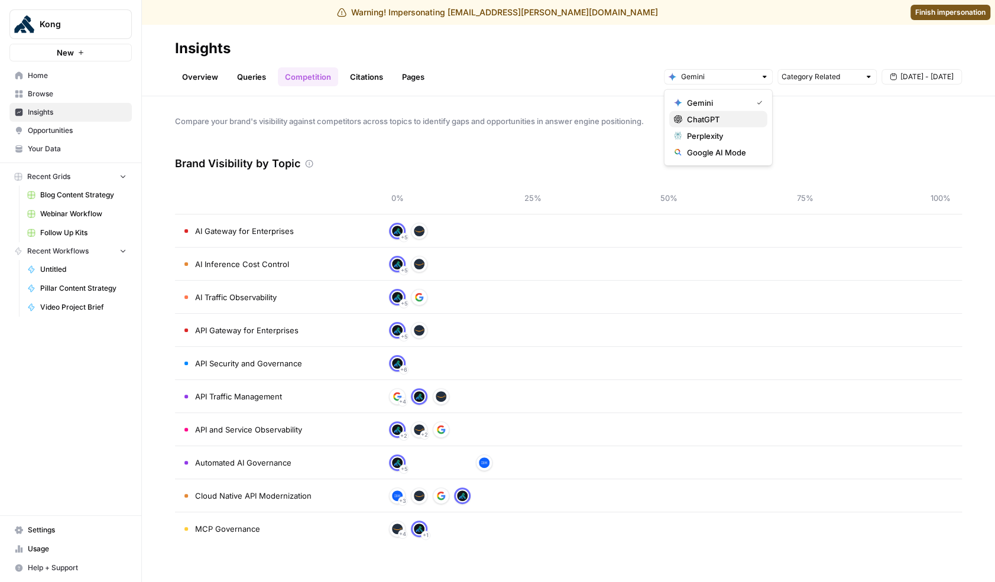
click at [727, 119] on span "ChatGPT" at bounding box center [722, 119] width 71 height 12
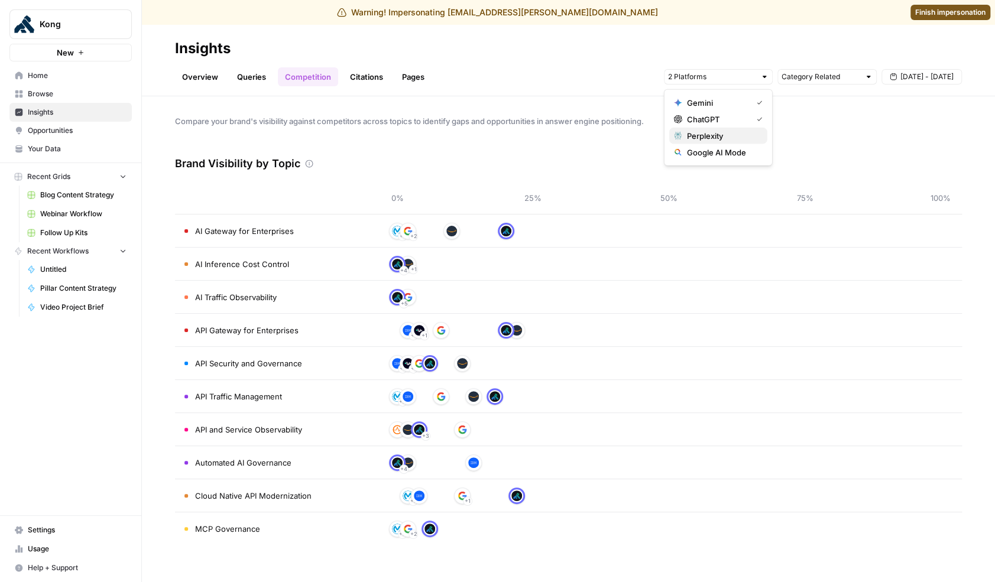
click at [728, 134] on span "Perplexity" at bounding box center [722, 136] width 71 height 12
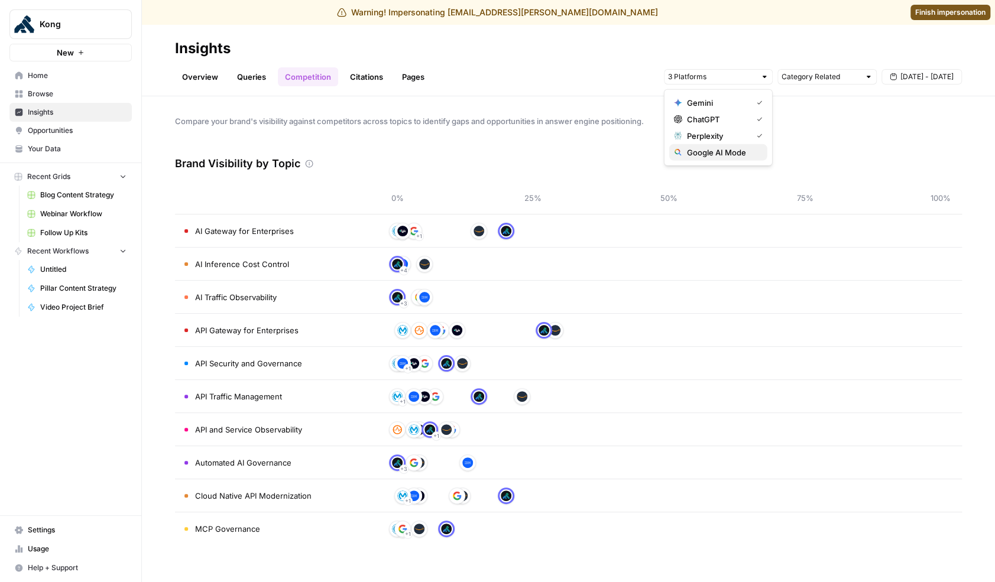
click at [729, 153] on span "Google AI Mode" at bounding box center [722, 153] width 71 height 12
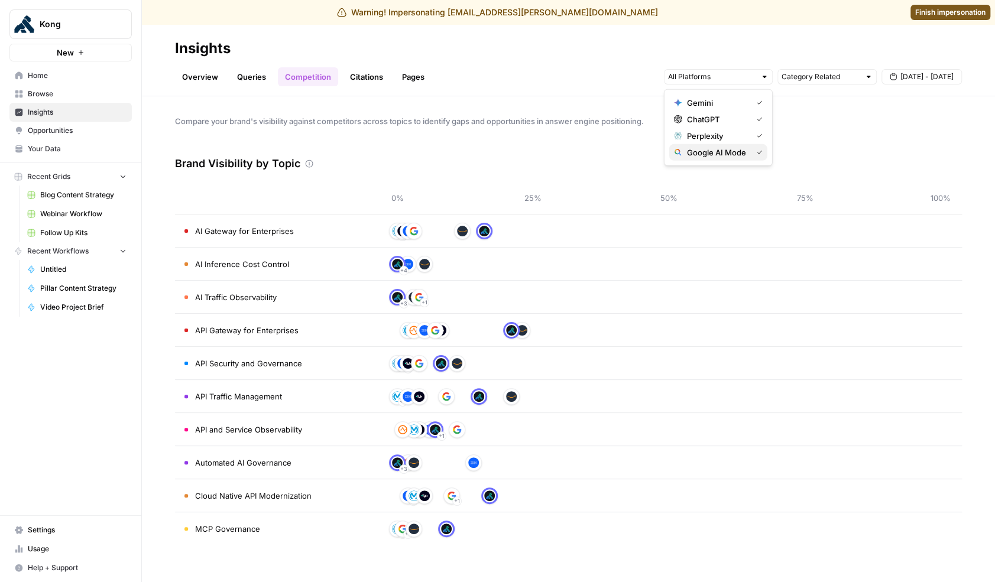
click at [731, 153] on span "Google AI Mode" at bounding box center [717, 153] width 60 height 12
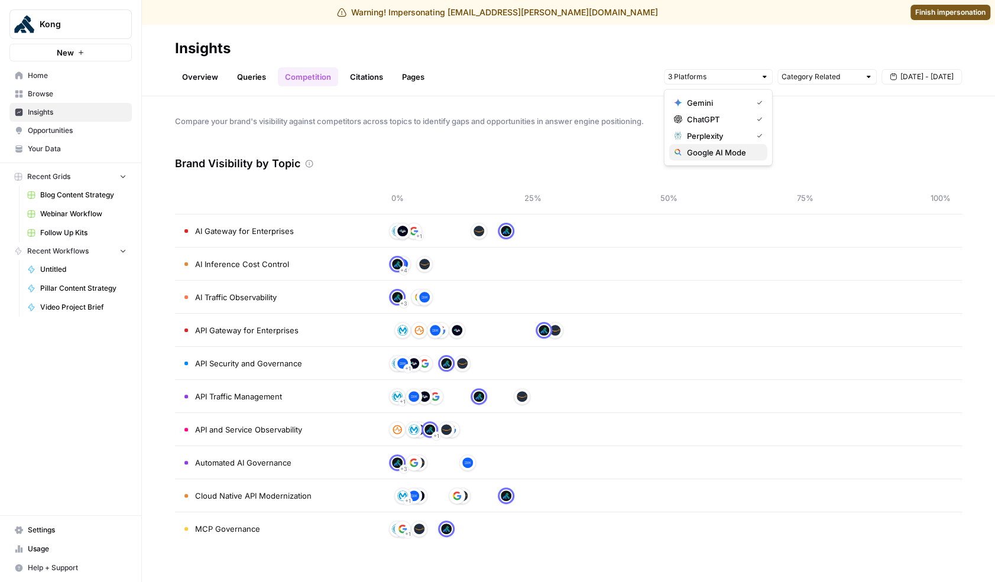
click at [731, 153] on span "Google AI Mode" at bounding box center [722, 153] width 71 height 12
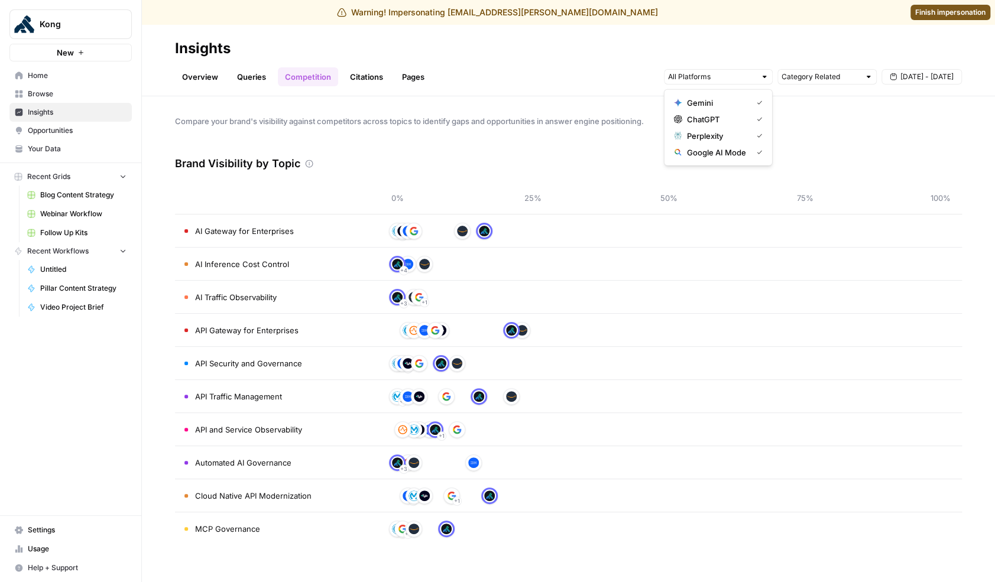
click at [252, 86] on header "Insights Overview Queries Competition Citations Pages Category Related [DATE] -…" at bounding box center [568, 61] width 853 height 72
click at [253, 79] on link "Queries" at bounding box center [251, 76] width 43 height 19
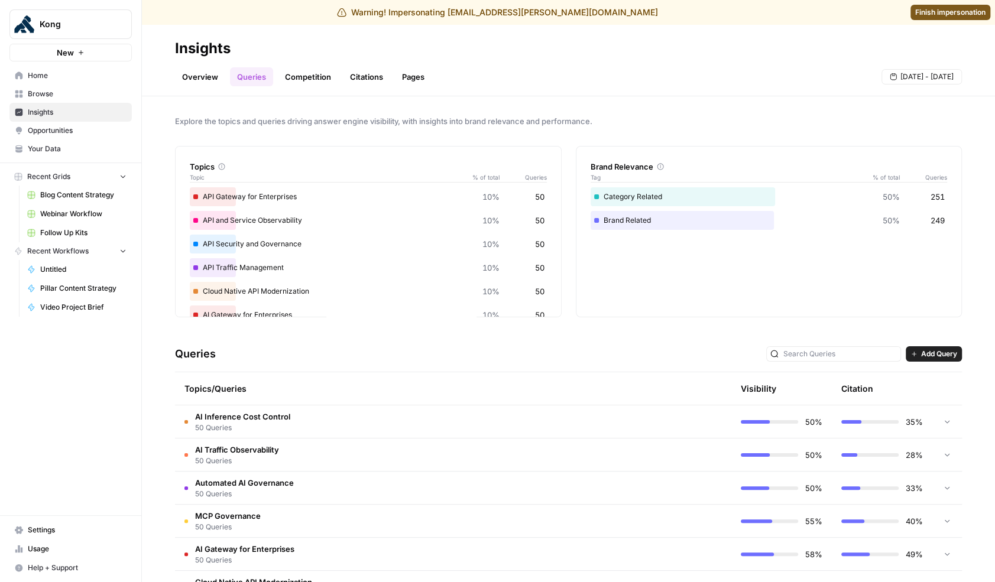
click at [426, 409] on td "AI Inference Cost Control 50 Queries" at bounding box center [403, 422] width 456 height 33
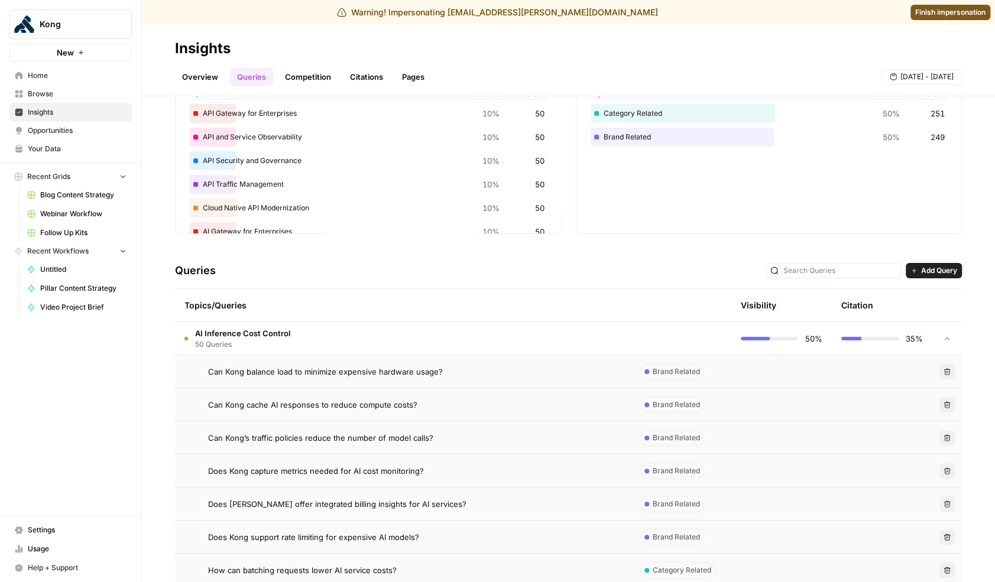
scroll to position [88, 0]
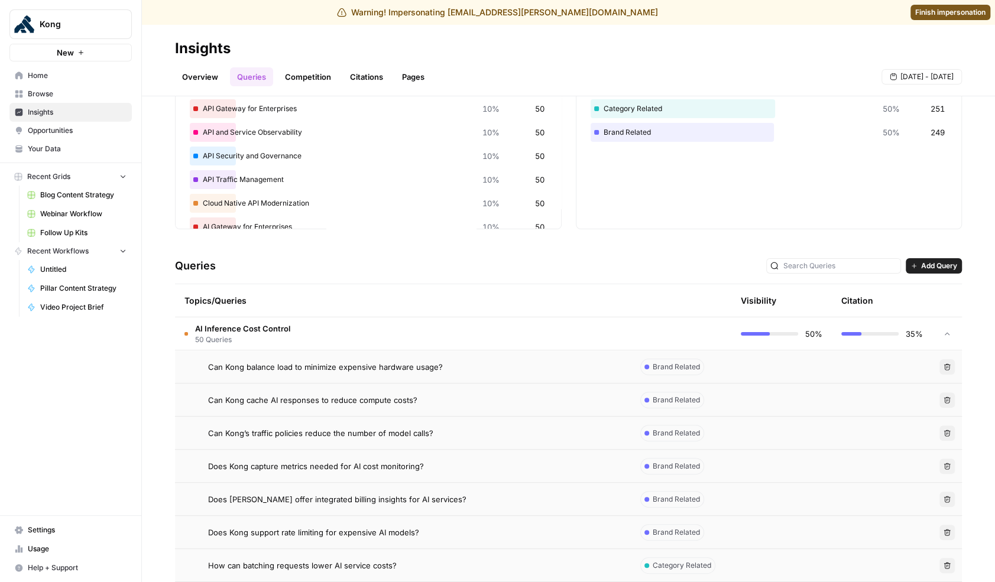
click at [492, 361] on div "Can Kong balance load to minimize expensive hardware usage?" at bounding box center [414, 367] width 413 height 12
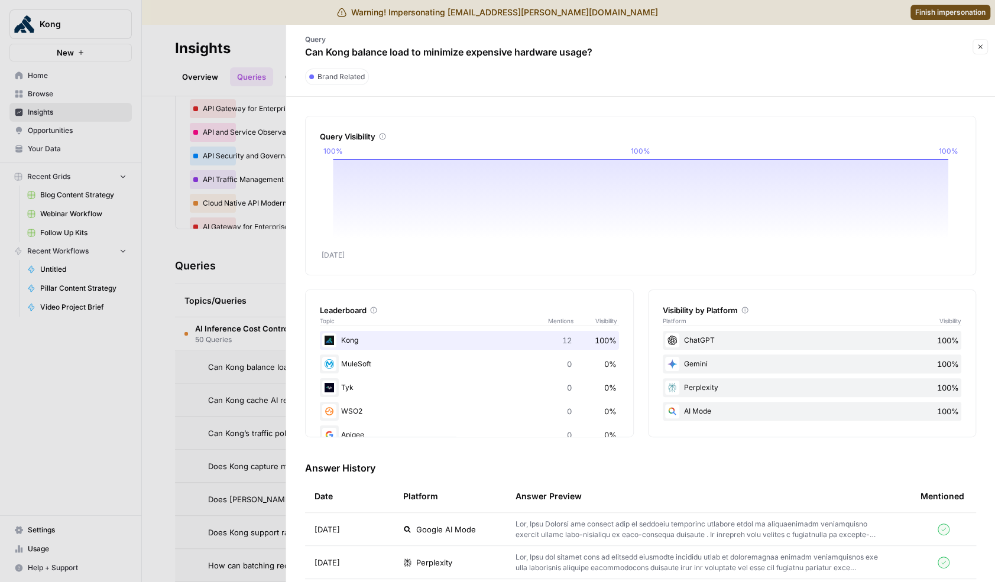
click at [192, 380] on div at bounding box center [497, 291] width 995 height 582
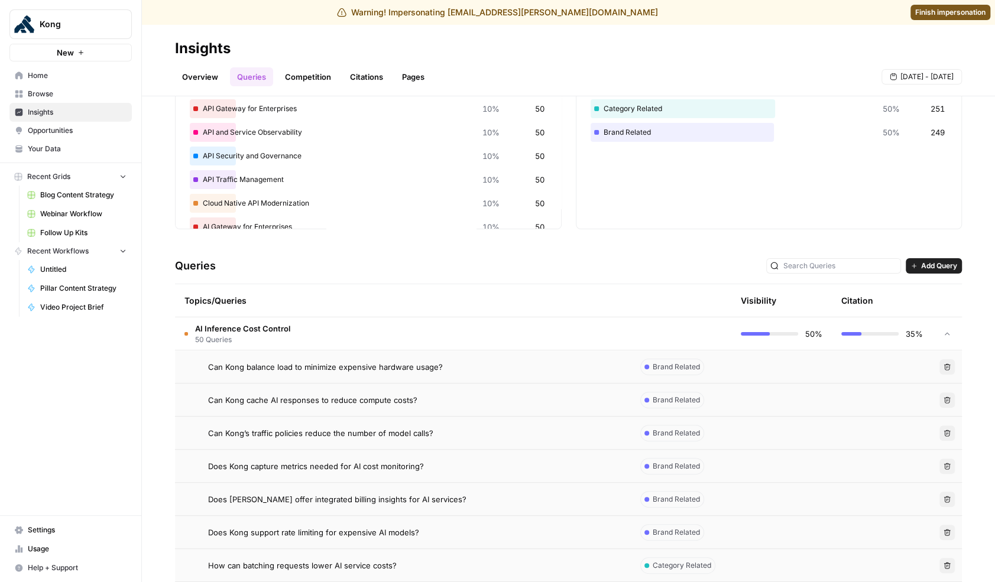
click at [349, 364] on span "Can Kong balance load to minimize expensive hardware usage?" at bounding box center [325, 367] width 235 height 12
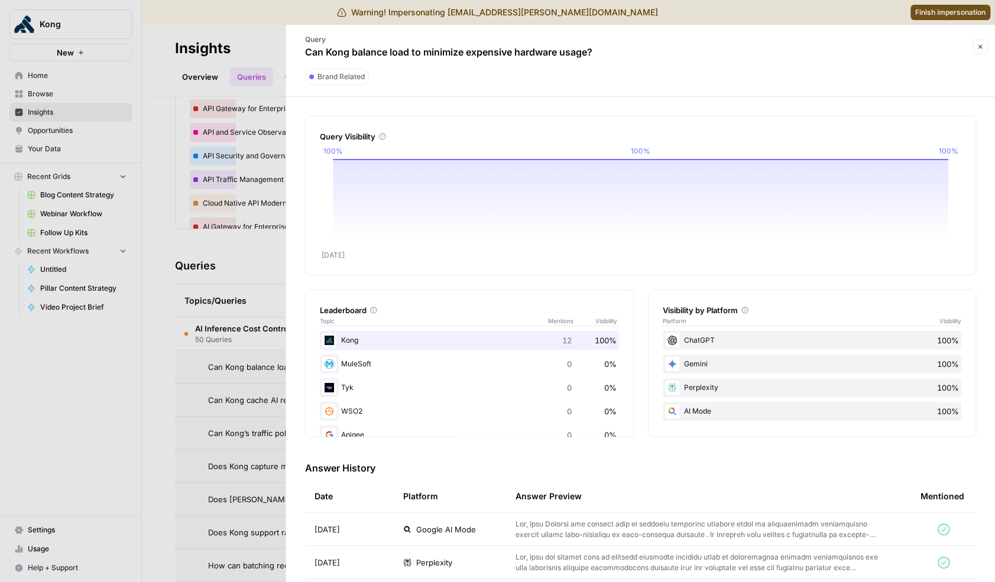
click at [253, 278] on div at bounding box center [497, 291] width 995 height 582
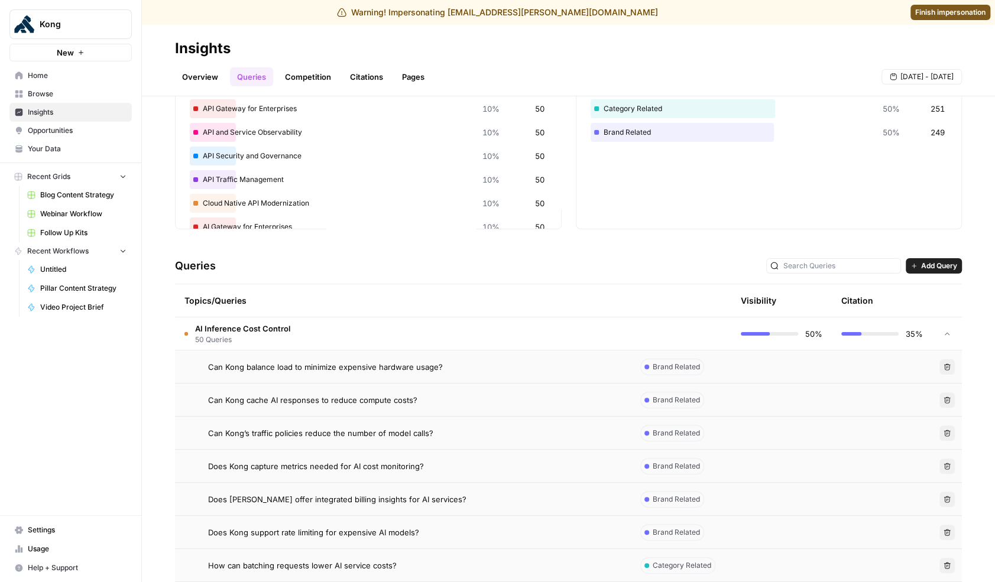
click at [203, 82] on link "Overview" at bounding box center [200, 76] width 50 height 19
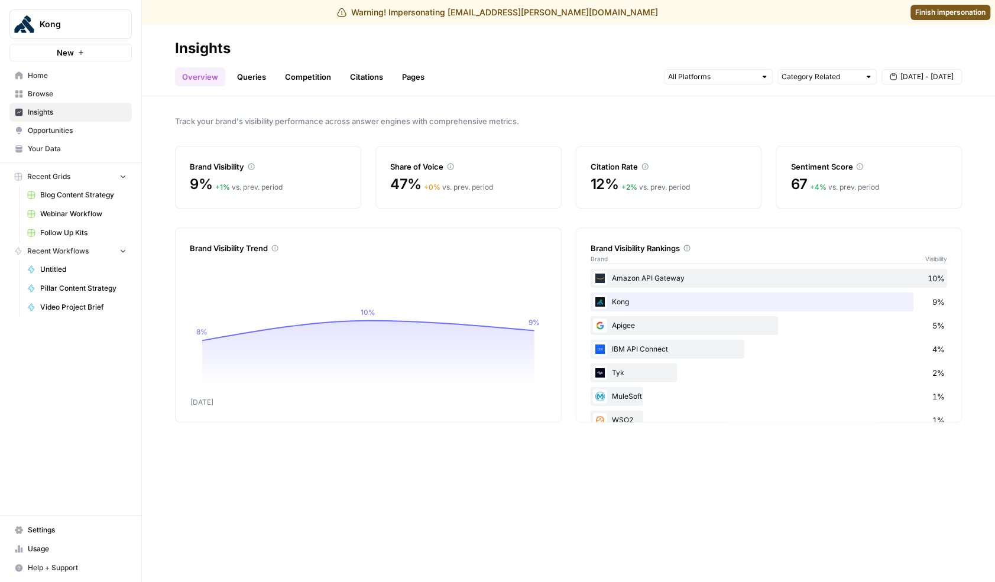
click at [309, 84] on link "Competition" at bounding box center [308, 76] width 60 height 19
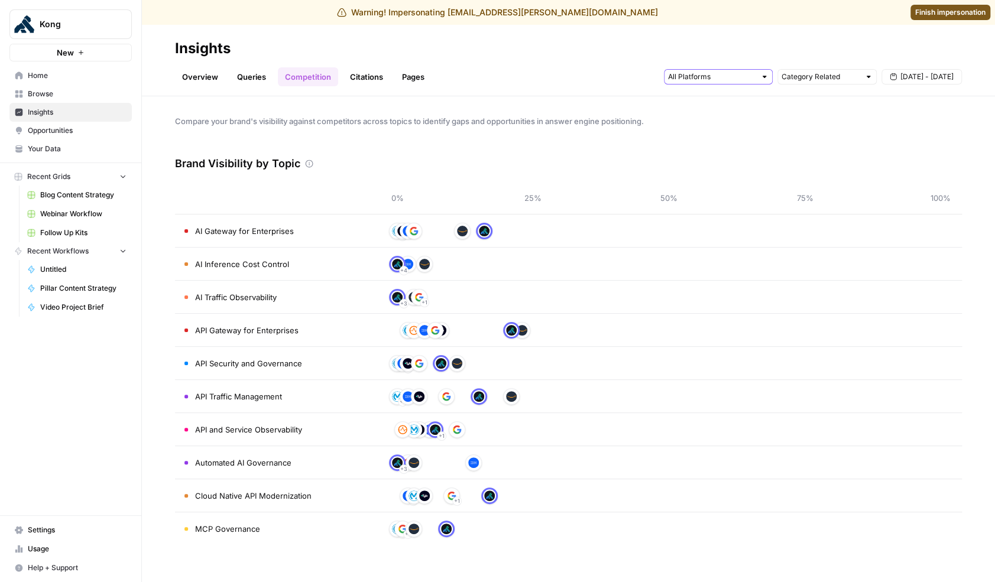
click at [724, 76] on input "text" at bounding box center [711, 77] width 87 height 12
